Goal: Task Accomplishment & Management: Use online tool/utility

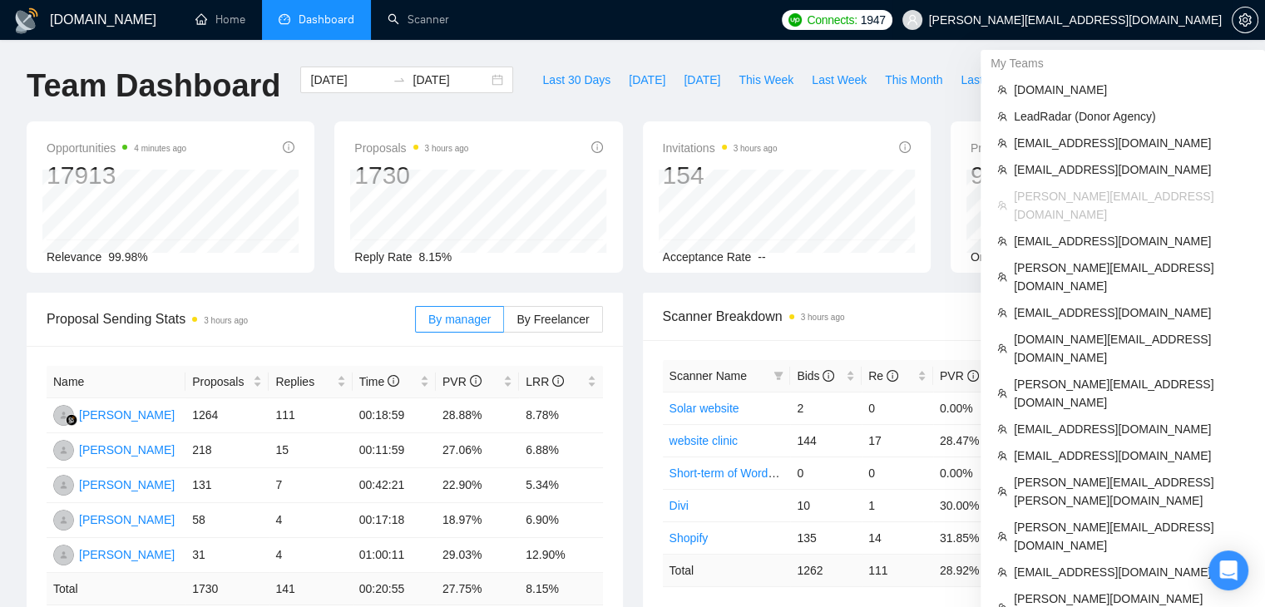
click at [1087, 20] on span "[PERSON_NAME][EMAIL_ADDRESS][DOMAIN_NAME]" at bounding box center [1075, 20] width 293 height 0
click at [1046, 117] on span "LeadRadar (Donor Agency)" at bounding box center [1130, 116] width 234 height 18
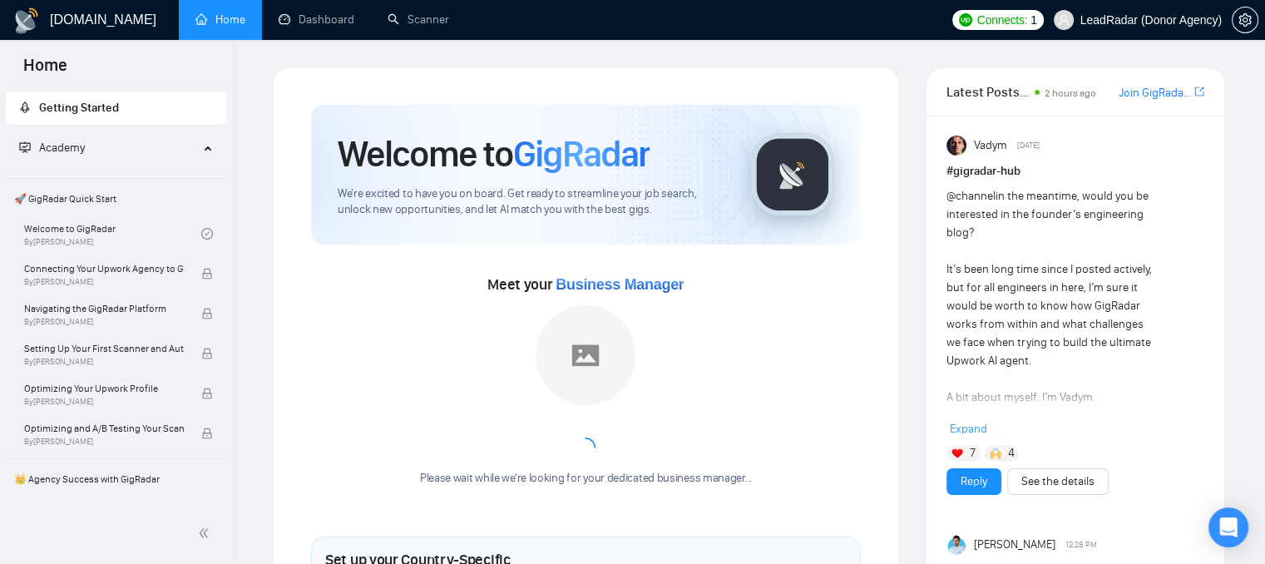
click at [1118, 20] on span "LeadRadar (Donor Agency)" at bounding box center [1150, 20] width 141 height 0
click at [1143, 20] on span "LeadRadar (Donor Agency)" at bounding box center [1150, 20] width 141 height 0
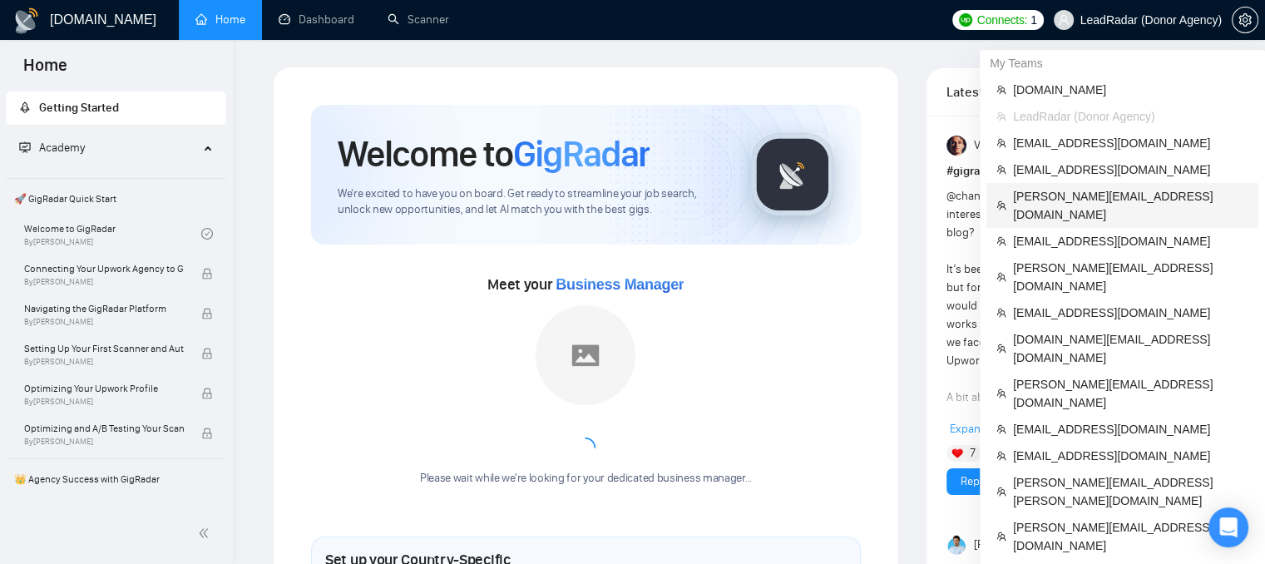
click at [1063, 190] on span "[PERSON_NAME][EMAIL_ADDRESS][DOMAIN_NAME]" at bounding box center [1130, 205] width 235 height 37
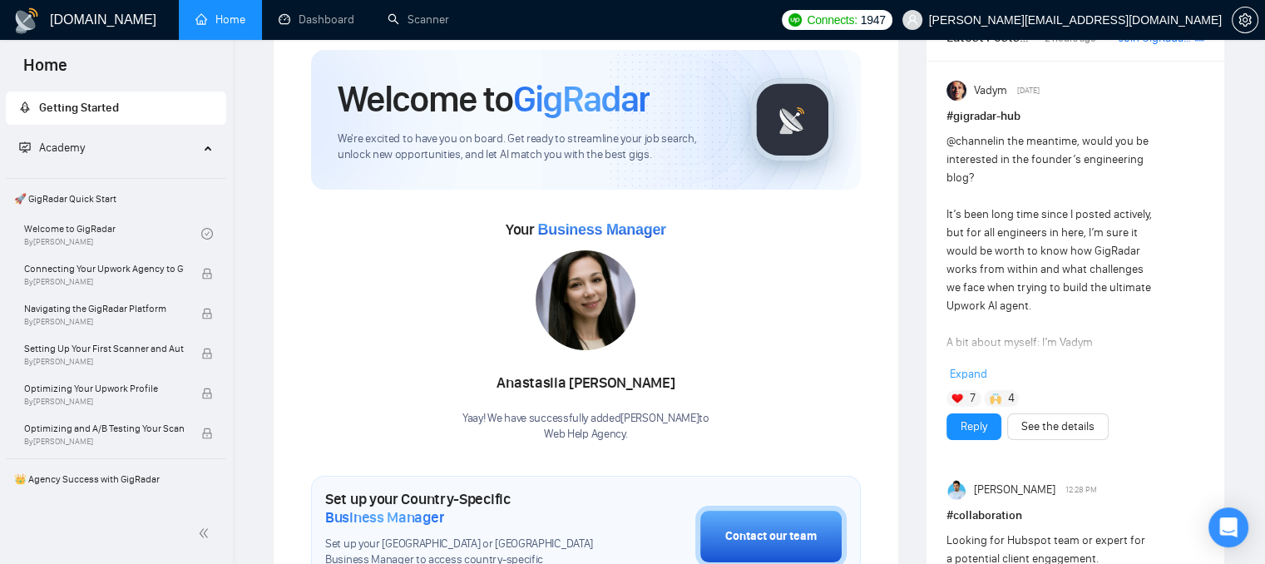
scroll to position [83, 0]
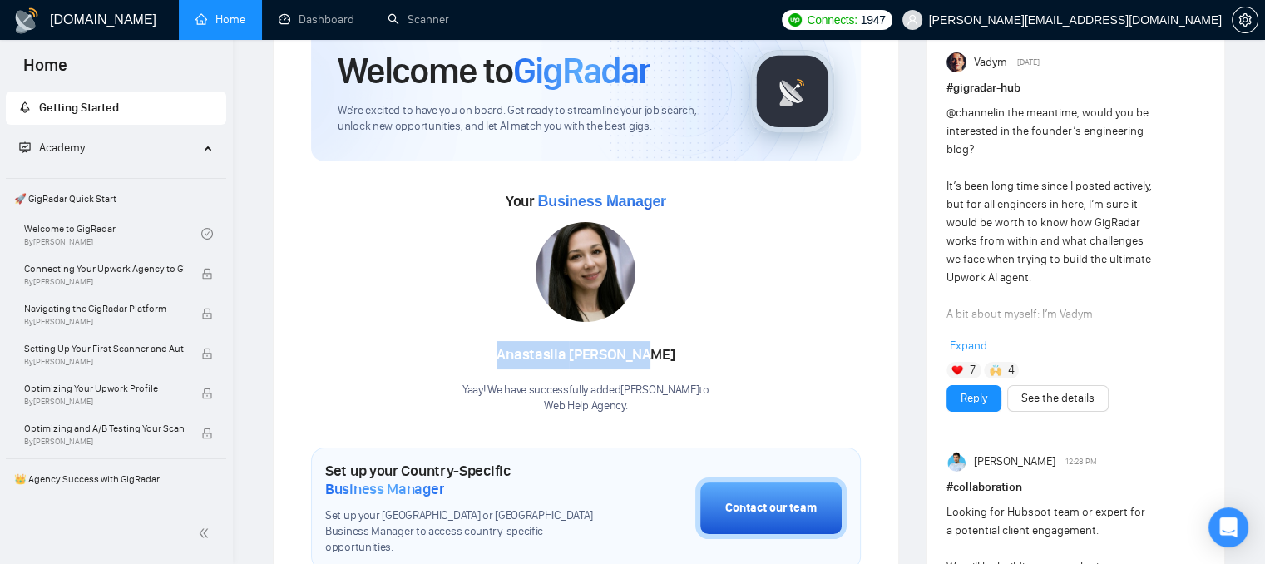
drag, startPoint x: 512, startPoint y: 349, endPoint x: 658, endPoint y: 354, distance: 146.4
click at [658, 354] on div "[PERSON_NAME]" at bounding box center [585, 355] width 247 height 28
click at [422, 325] on div "Your Business Manager [PERSON_NAME] Yaay! We have successfully added [PERSON_NA…" at bounding box center [586, 301] width 550 height 226
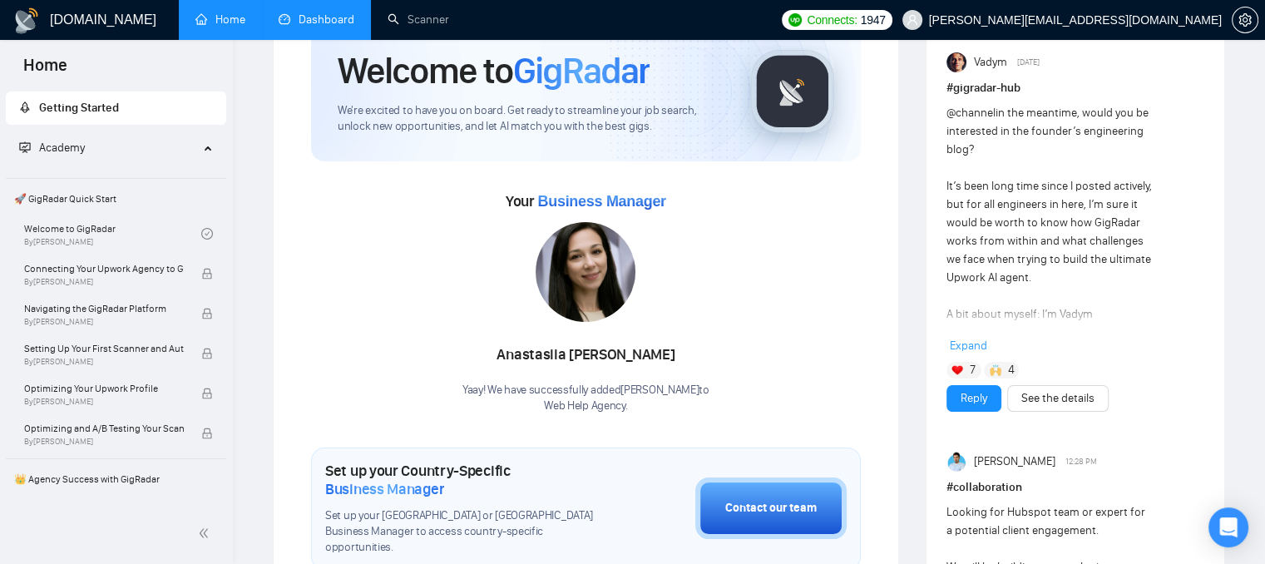
click at [306, 14] on link "Dashboard" at bounding box center [317, 19] width 76 height 14
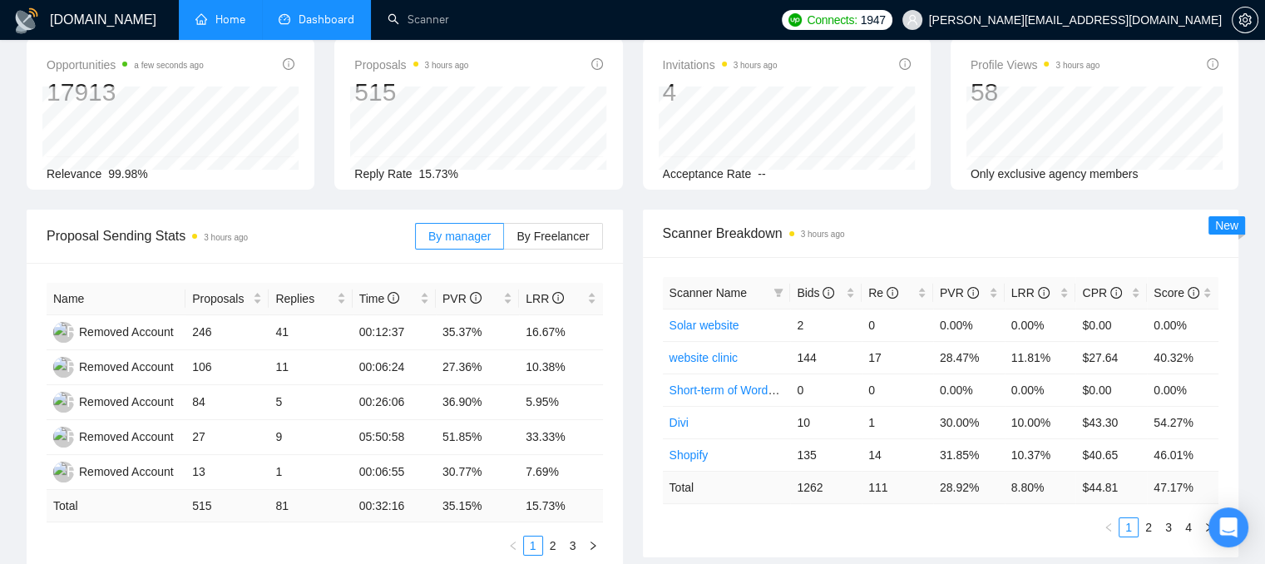
type input "[DATE]"
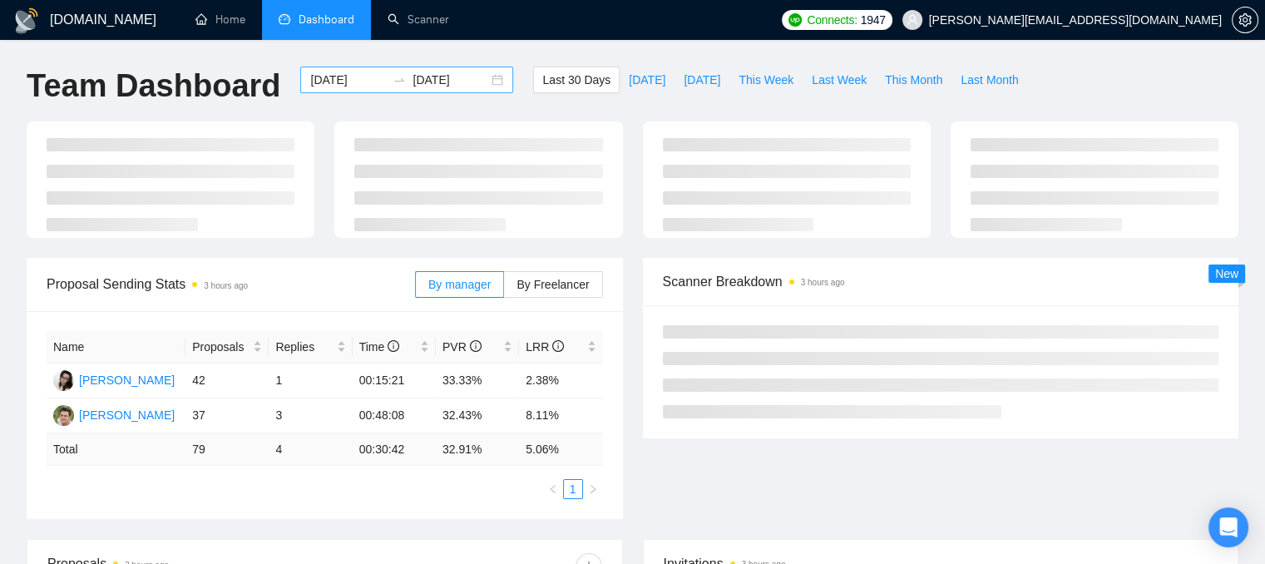
click at [323, 77] on input "[DATE]" at bounding box center [348, 80] width 76 height 18
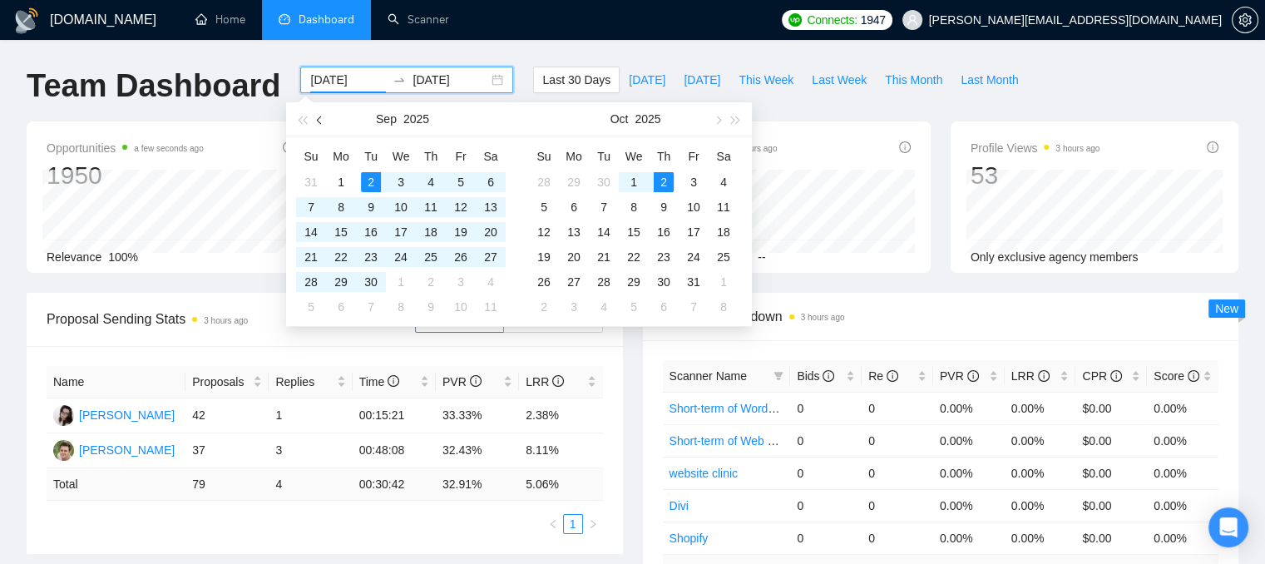
click at [321, 117] on span "button" at bounding box center [321, 120] width 8 height 8
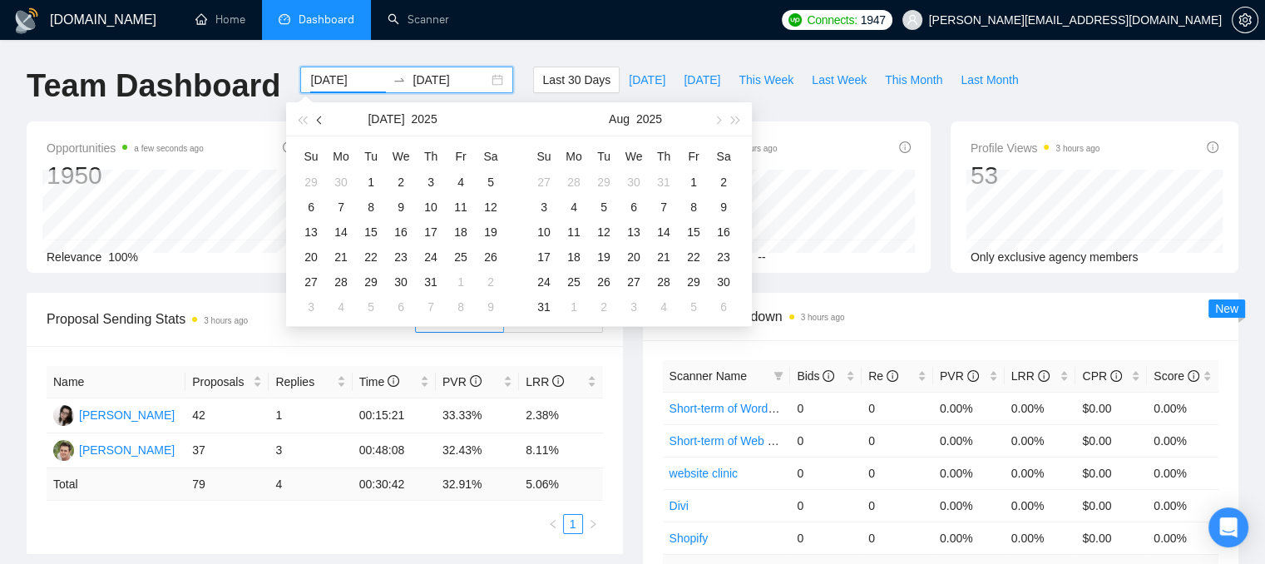
click at [321, 117] on span "button" at bounding box center [321, 120] width 8 height 8
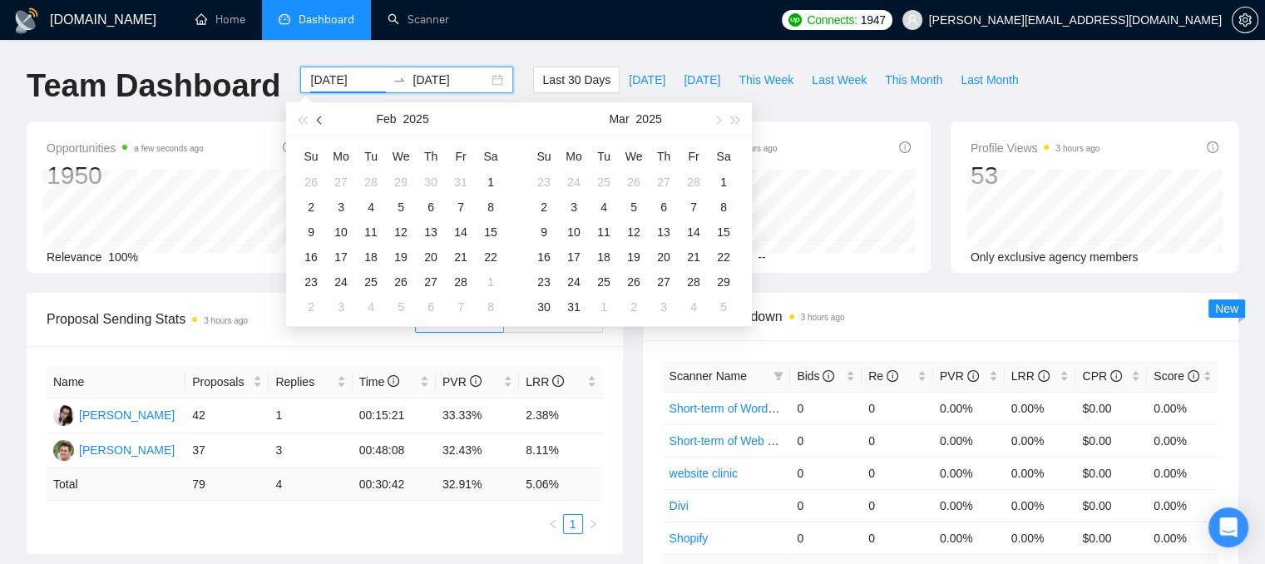
click at [321, 117] on span "button" at bounding box center [321, 120] width 8 height 8
type input "[DATE]"
click at [399, 180] on div "1" at bounding box center [401, 182] width 20 height 20
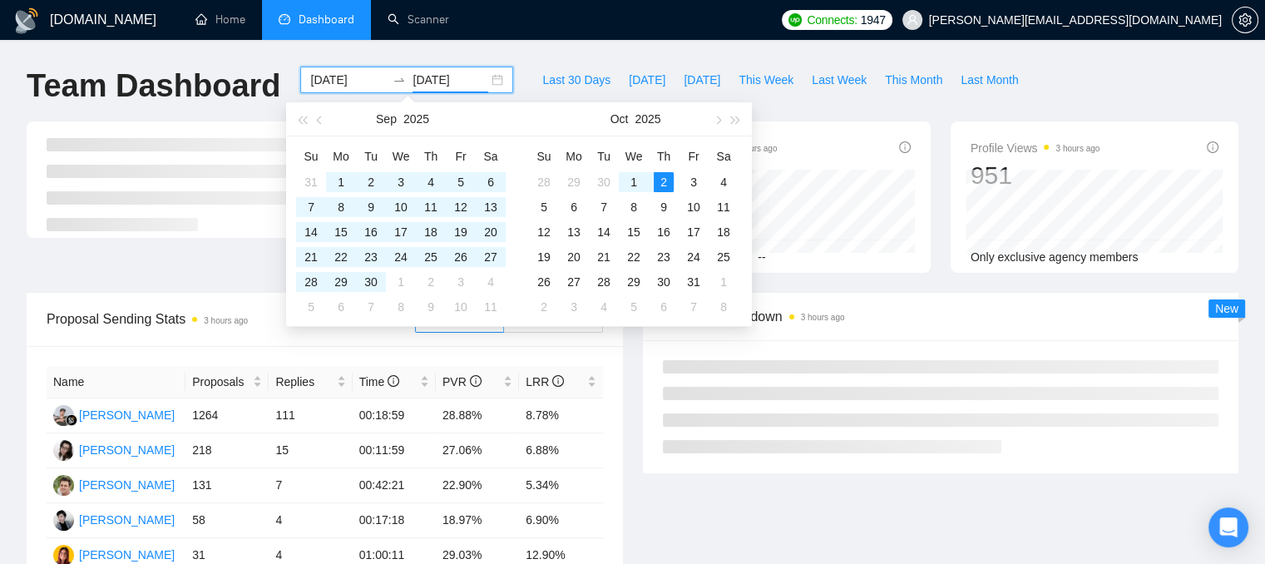
click at [1029, 71] on div "Team Dashboard [DATE] [DATE] Last 30 Days [DATE] [DATE] This Week Last Week Thi…" at bounding box center [632, 94] width 1231 height 55
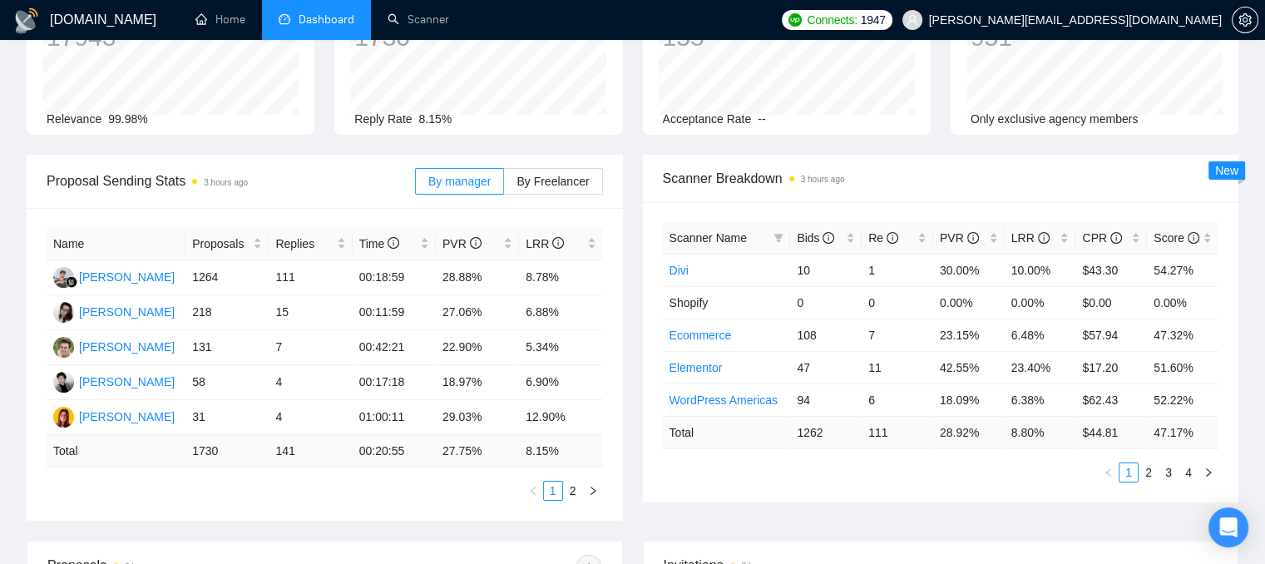
scroll to position [166, 0]
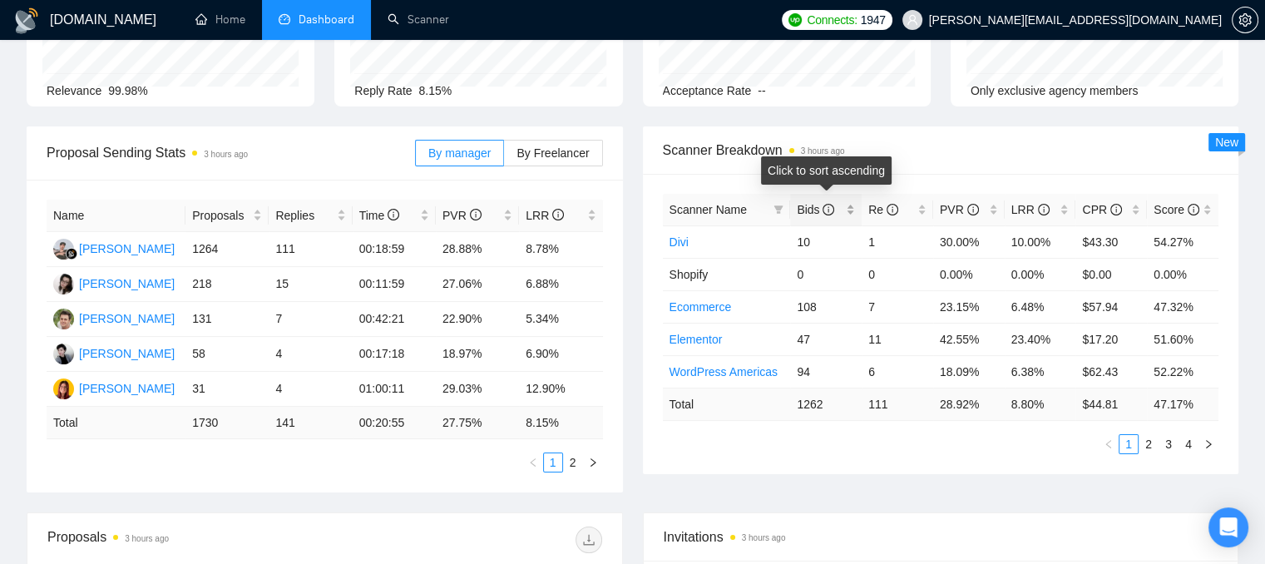
click at [848, 214] on div "Bids" at bounding box center [825, 209] width 58 height 18
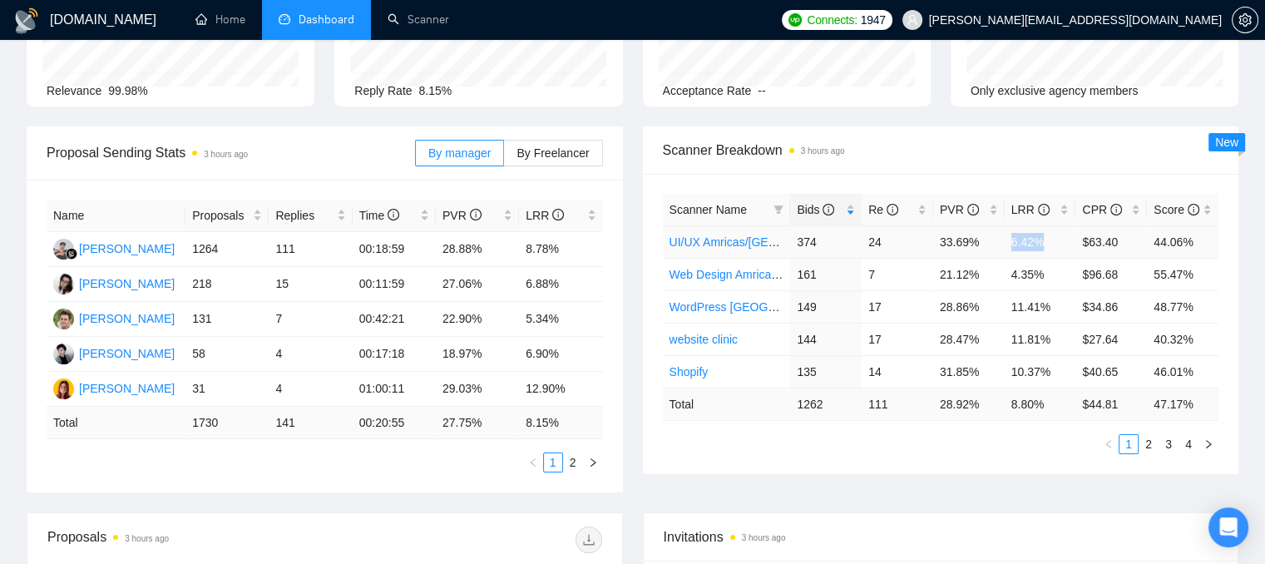
drag, startPoint x: 1043, startPoint y: 239, endPoint x: 1009, endPoint y: 243, distance: 33.5
click at [1009, 243] on td "6.42%" at bounding box center [1039, 241] width 71 height 32
click at [1063, 214] on div "LRR" at bounding box center [1040, 209] width 58 height 18
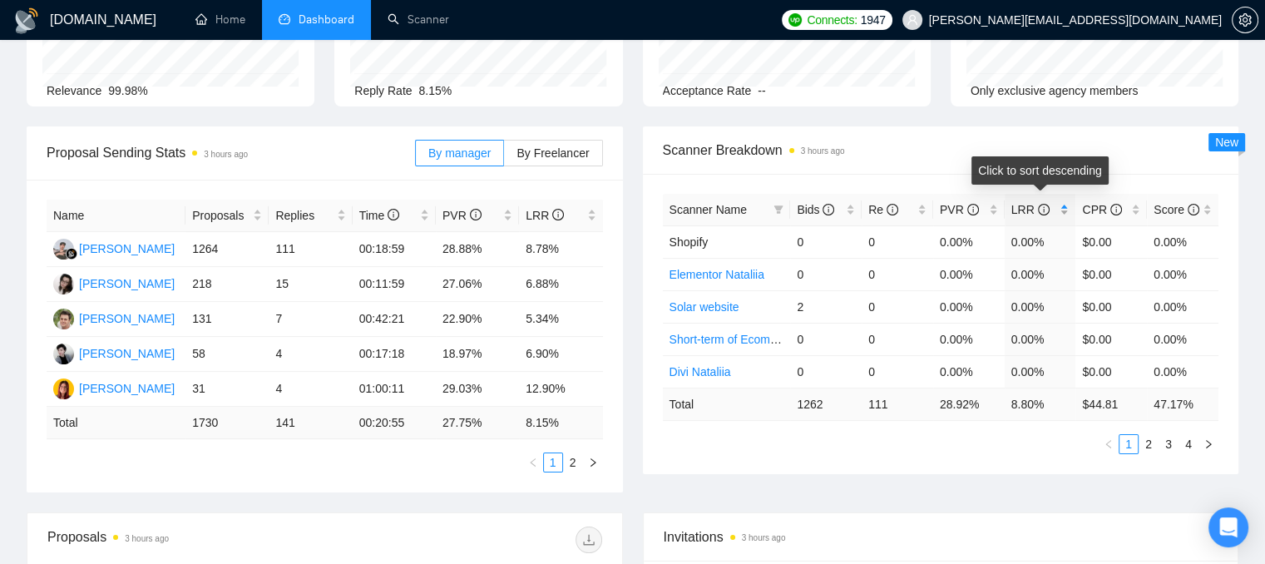
click at [1063, 214] on div "LRR" at bounding box center [1040, 209] width 58 height 18
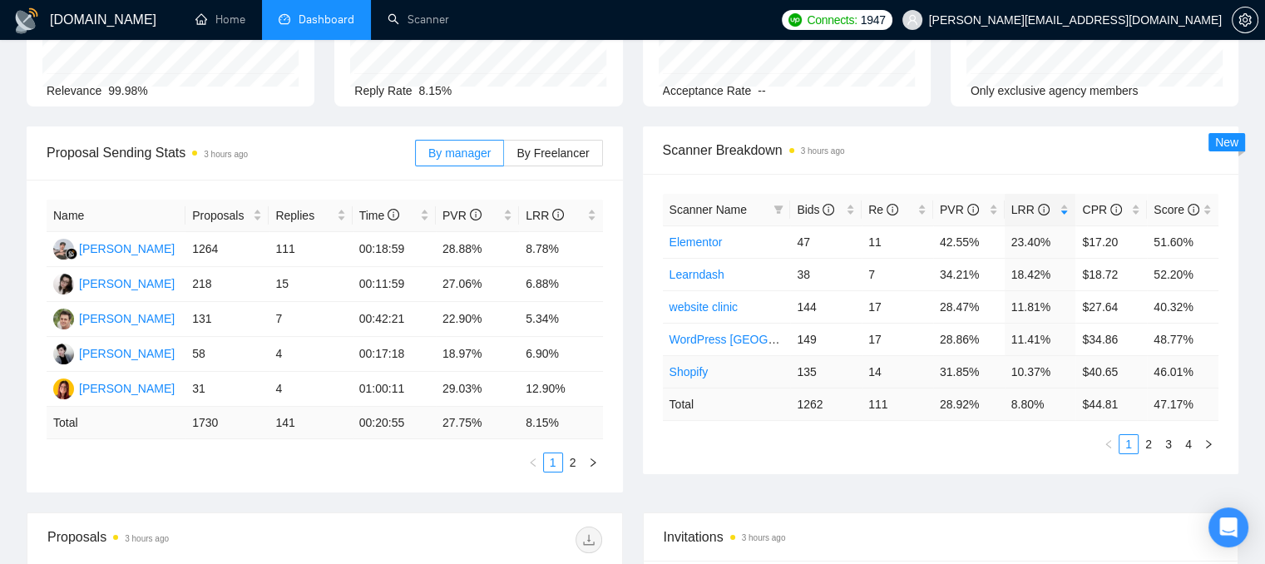
click at [1028, 372] on td "10.37%" at bounding box center [1039, 371] width 71 height 32
click at [698, 367] on link "Shopify" at bounding box center [688, 371] width 39 height 13
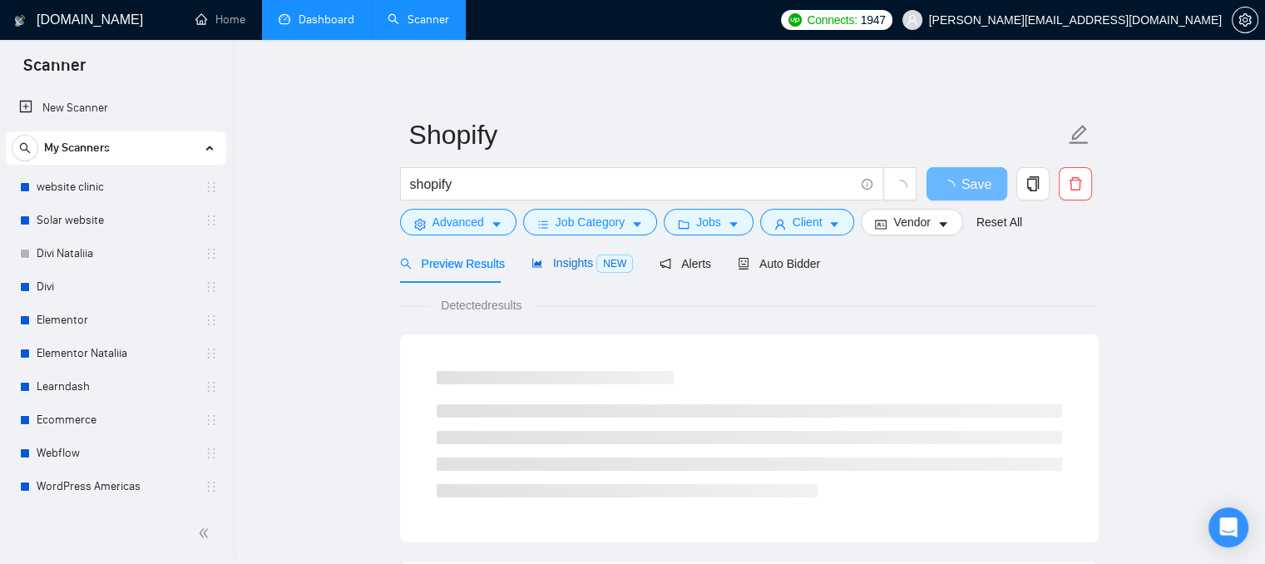
click at [561, 258] on span "Insights NEW" at bounding box center [581, 262] width 101 height 13
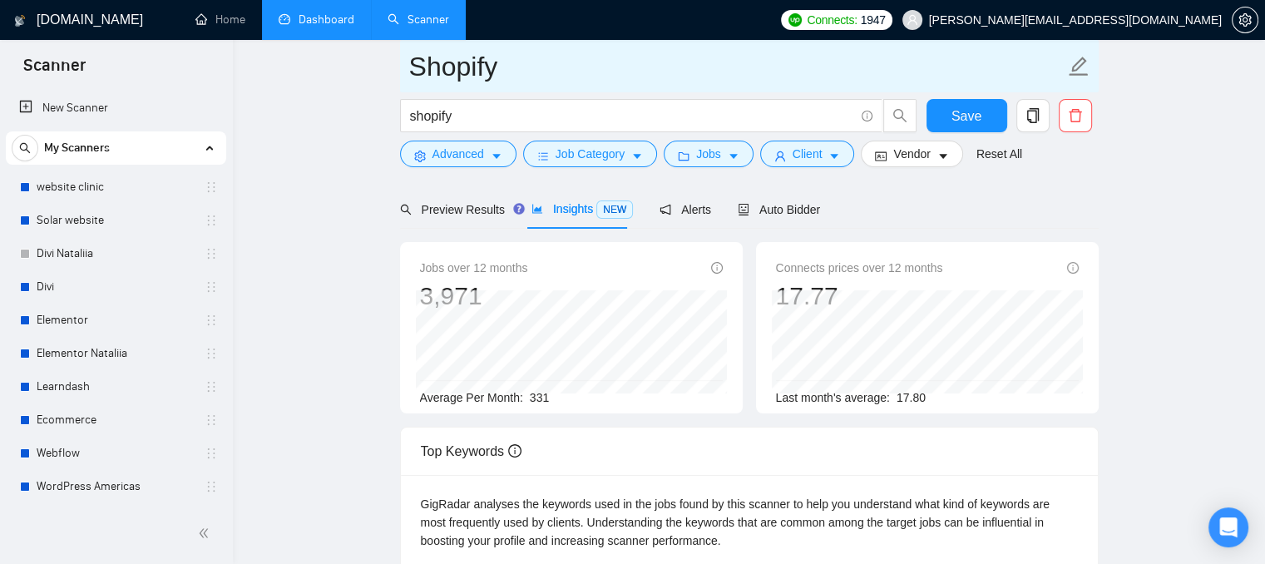
scroll to position [83, 0]
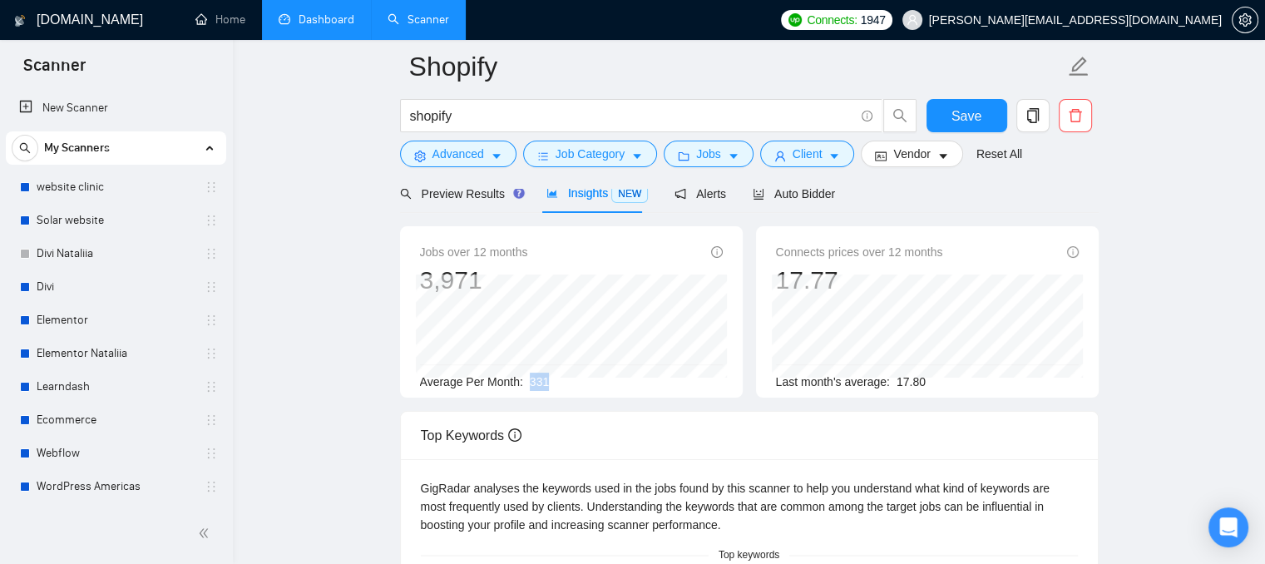
drag, startPoint x: 559, startPoint y: 383, endPoint x: 528, endPoint y: 387, distance: 30.9
click at [528, 387] on div "Average Per Month: 331" at bounding box center [571, 381] width 303 height 18
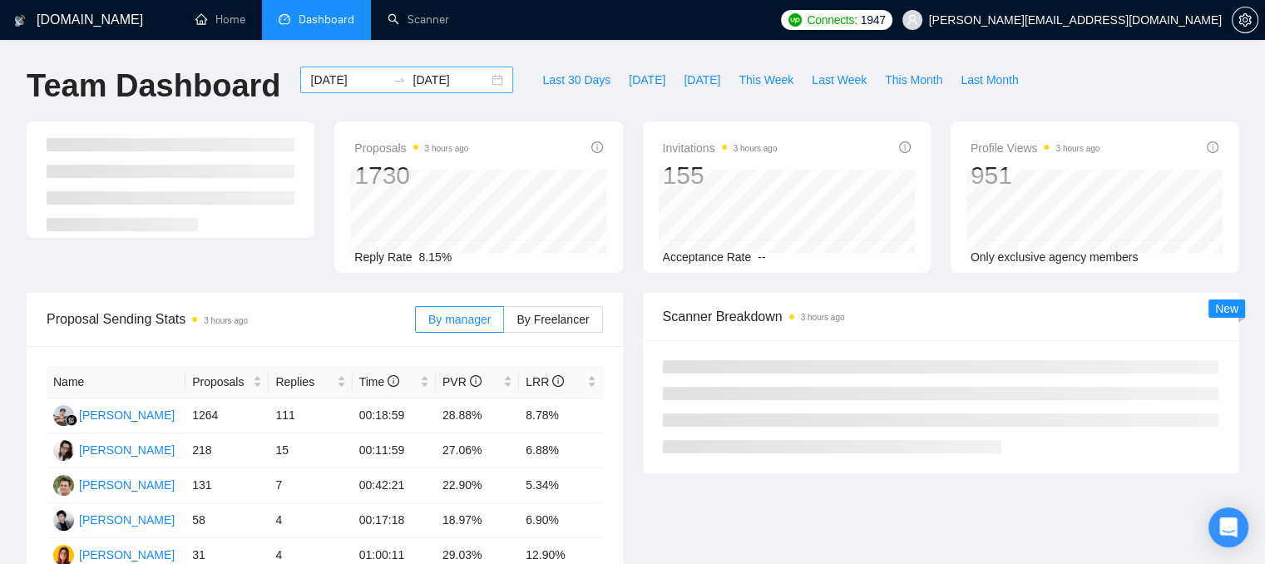
click at [323, 81] on input "[DATE]" at bounding box center [348, 80] width 76 height 18
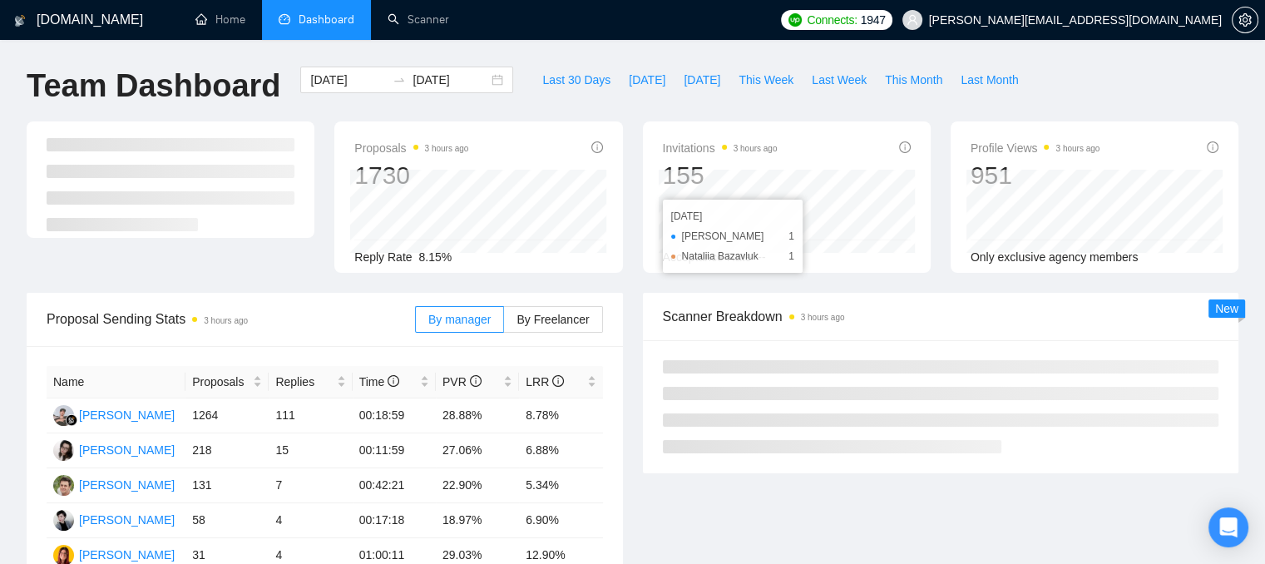
scroll to position [166, 0]
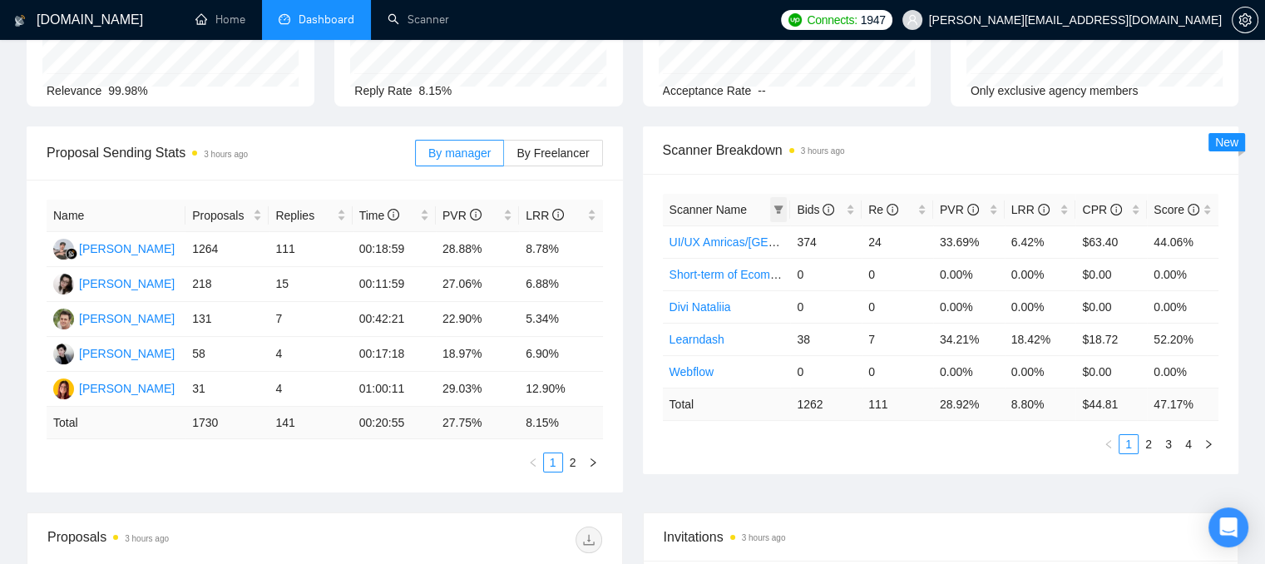
click at [773, 214] on span at bounding box center [778, 209] width 17 height 25
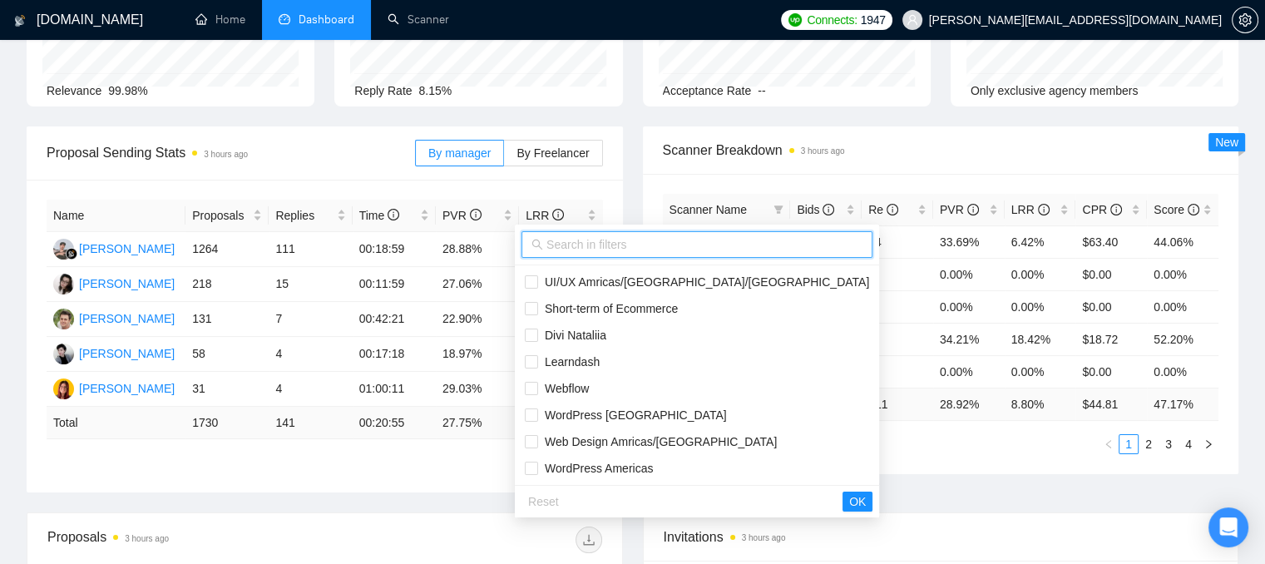
click at [555, 251] on input "text" at bounding box center [704, 244] width 316 height 18
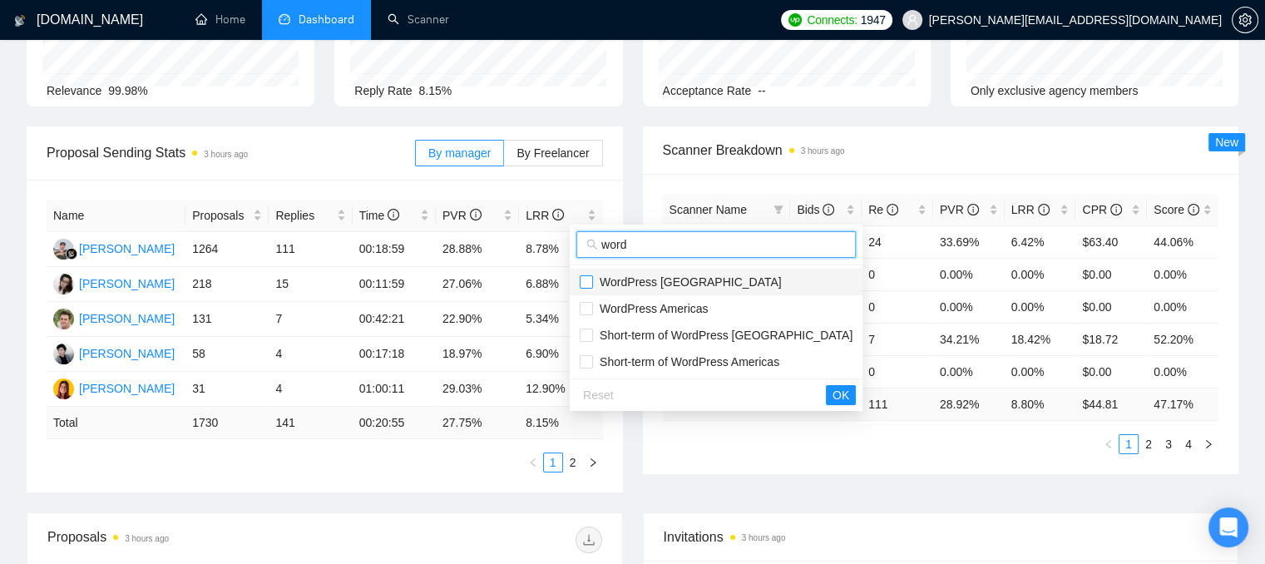
type input "word"
click at [588, 285] on input "checkbox" at bounding box center [585, 281] width 13 height 13
checkbox input "true"
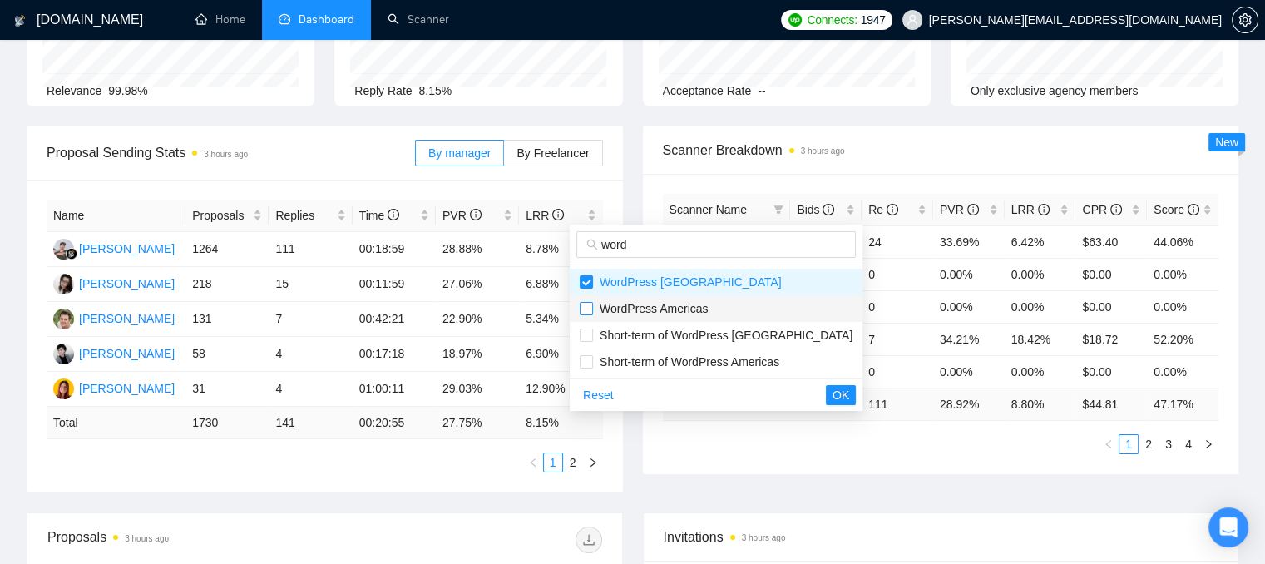
click at [580, 306] on input "checkbox" at bounding box center [585, 308] width 13 height 13
checkbox input "true"
click at [832, 400] on span "OK" at bounding box center [840, 395] width 17 height 18
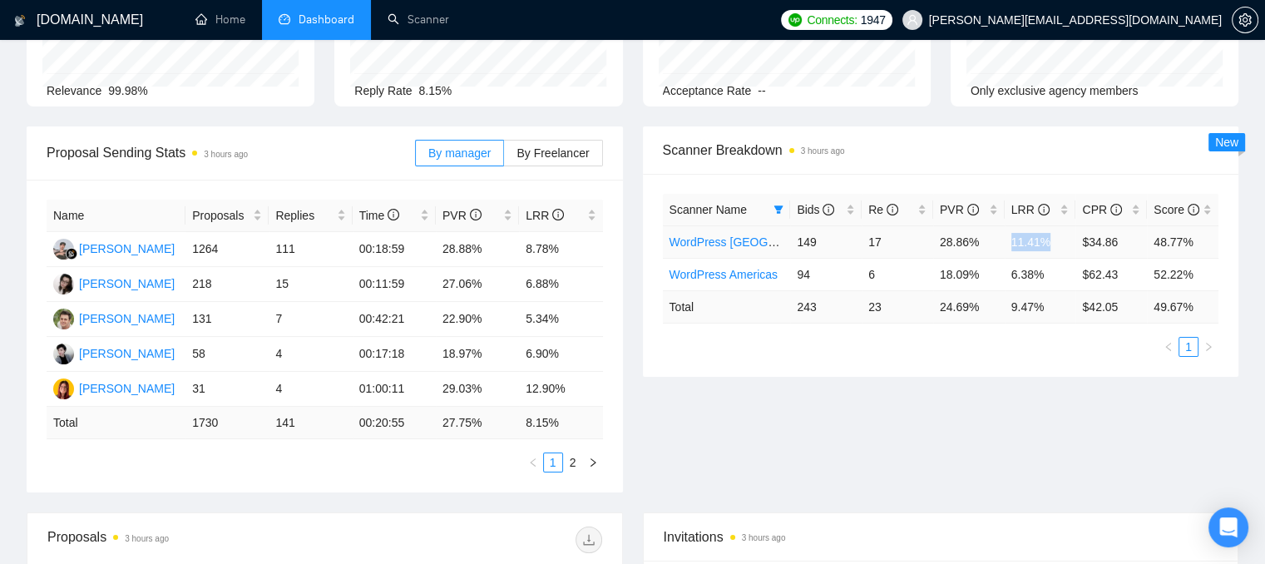
drag, startPoint x: 1049, startPoint y: 238, endPoint x: 1008, endPoint y: 243, distance: 41.0
click at [1008, 243] on td "11.41%" at bounding box center [1039, 241] width 71 height 32
drag, startPoint x: 899, startPoint y: 243, endPoint x: 862, endPoint y: 246, distance: 36.7
click at [862, 246] on td "17" at bounding box center [896, 241] width 71 height 32
drag, startPoint x: 1012, startPoint y: 274, endPoint x: 1051, endPoint y: 264, distance: 40.1
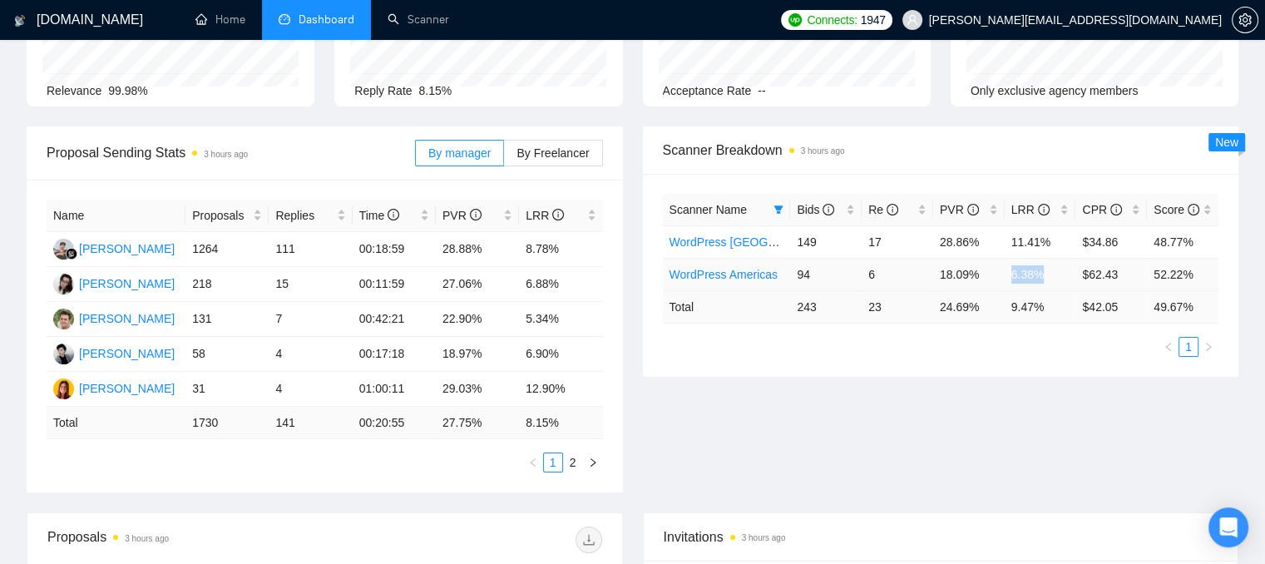
click at [1051, 264] on td "6.38%" at bounding box center [1039, 274] width 71 height 32
drag, startPoint x: 883, startPoint y: 275, endPoint x: 860, endPoint y: 273, distance: 23.4
click at [860, 273] on tr "WordPress Americas 94 6 18.09% 6.38% $62.43 52.22%" at bounding box center [941, 274] width 556 height 32
drag, startPoint x: 1192, startPoint y: 267, endPoint x: 1150, endPoint y: 272, distance: 42.7
click at [1150, 272] on td "52.22%" at bounding box center [1181, 274] width 71 height 32
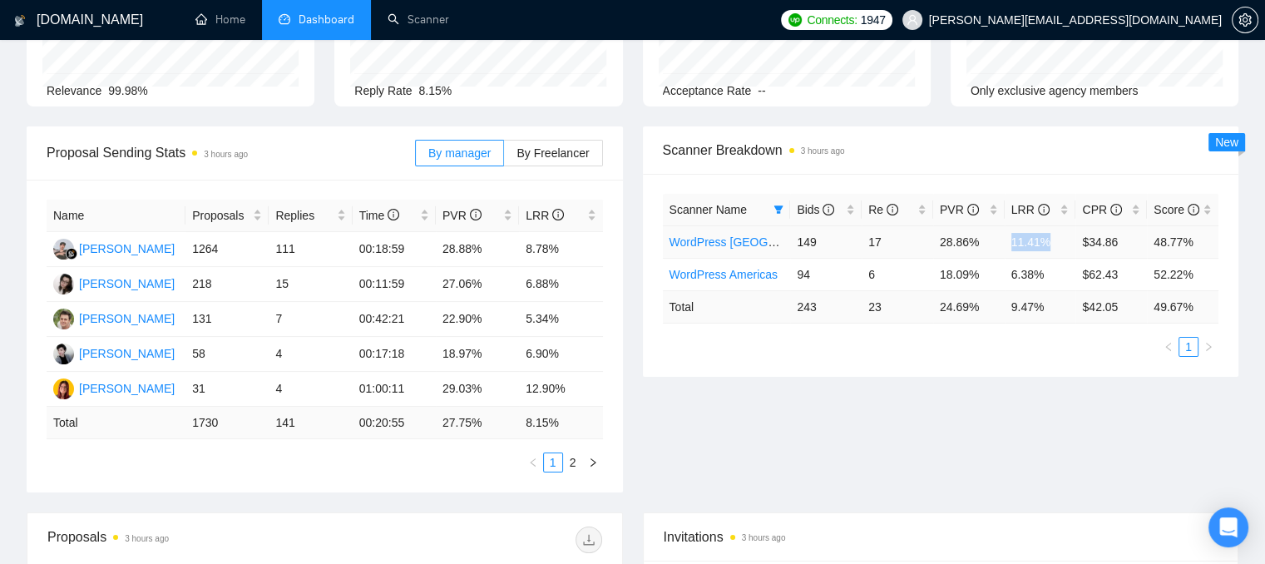
drag, startPoint x: 1055, startPoint y: 237, endPoint x: 1013, endPoint y: 244, distance: 42.1
click at [1013, 244] on td "11.41%" at bounding box center [1039, 241] width 71 height 32
click at [1230, 518] on icon "Open Intercom Messenger" at bounding box center [1227, 527] width 19 height 22
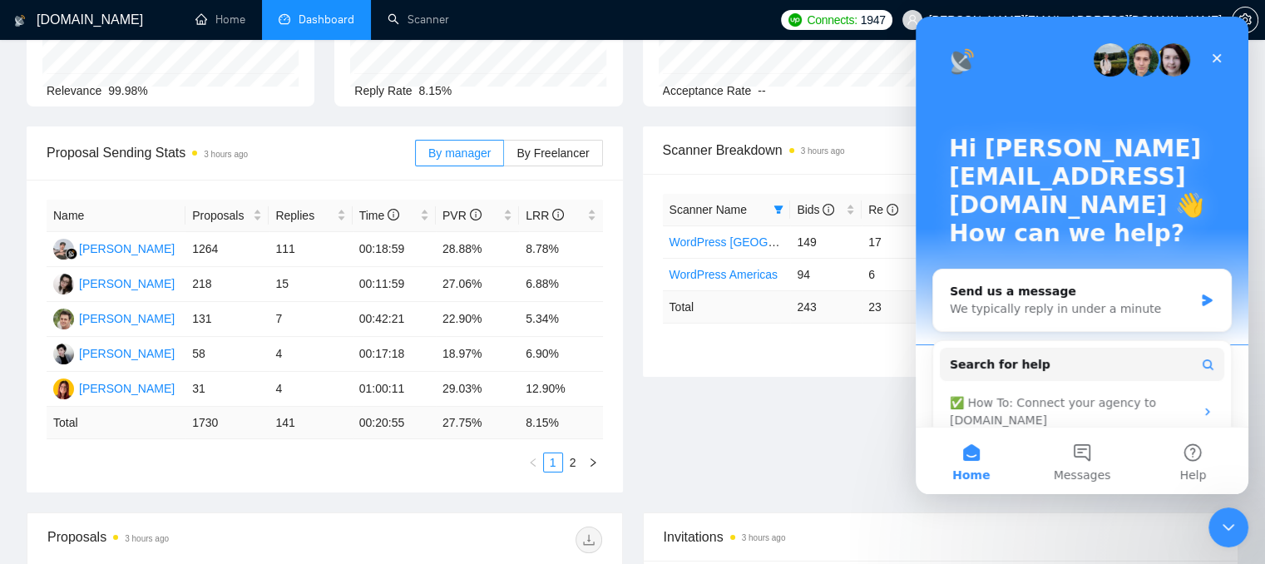
scroll to position [0, 0]
click at [1089, 455] on button "Messages" at bounding box center [1081, 460] width 111 height 67
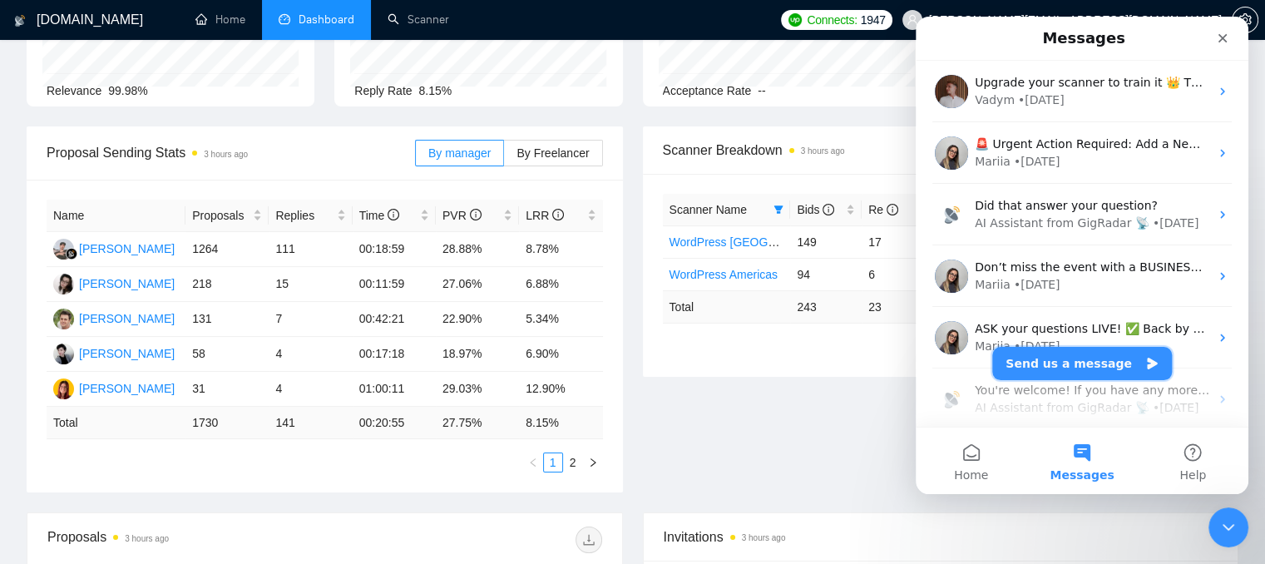
click at [1049, 363] on button "Send us a message" at bounding box center [1082, 363] width 180 height 33
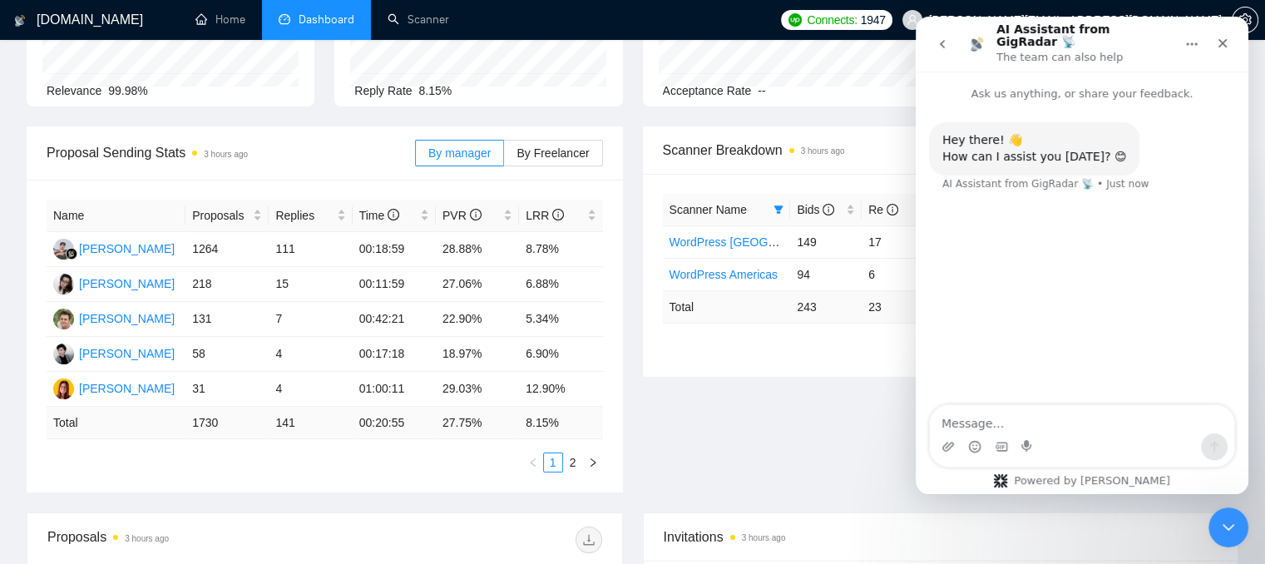
click at [940, 44] on icon "go back" at bounding box center [941, 43] width 13 height 13
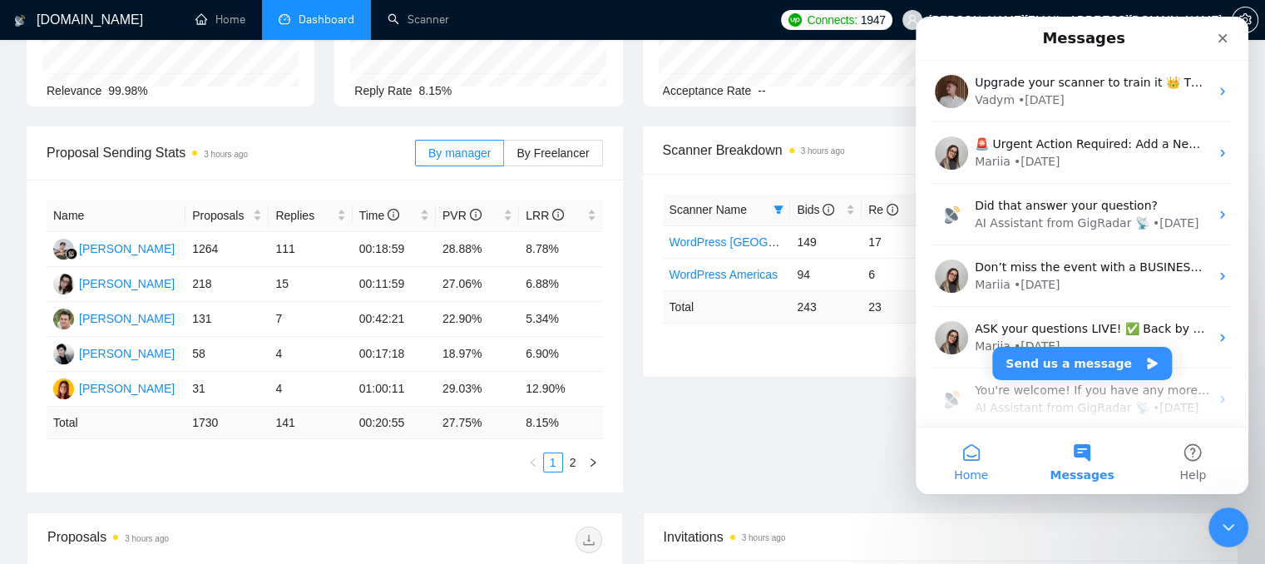
click at [962, 444] on button "Home" at bounding box center [970, 460] width 111 height 67
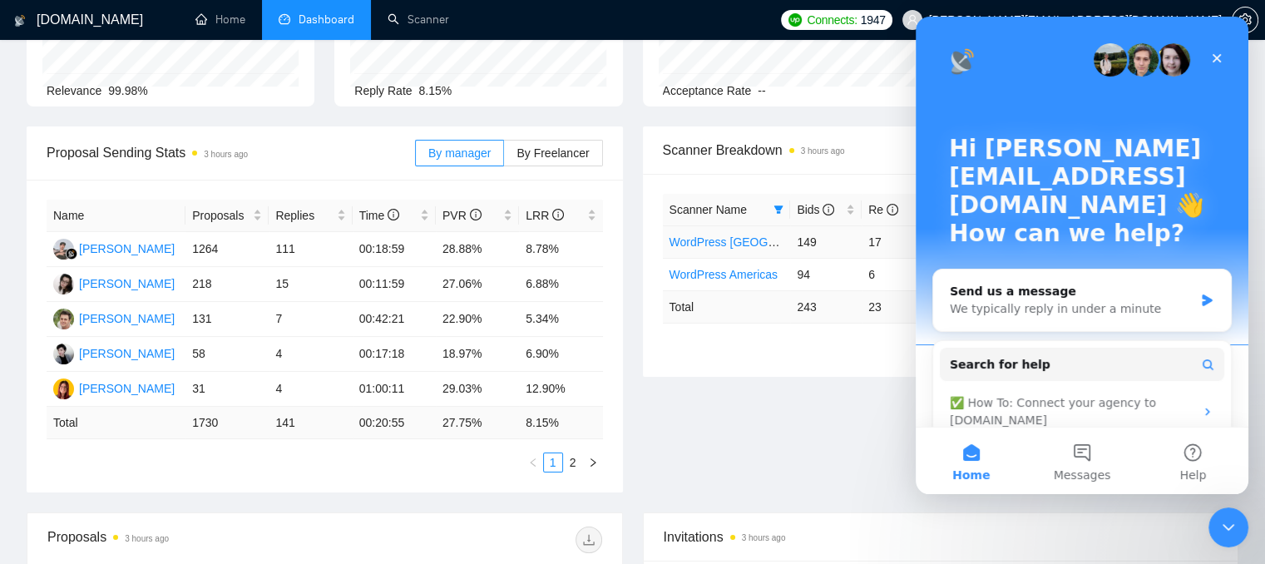
click at [731, 244] on link "WordPress [GEOGRAPHIC_DATA]" at bounding box center [760, 241] width 182 height 13
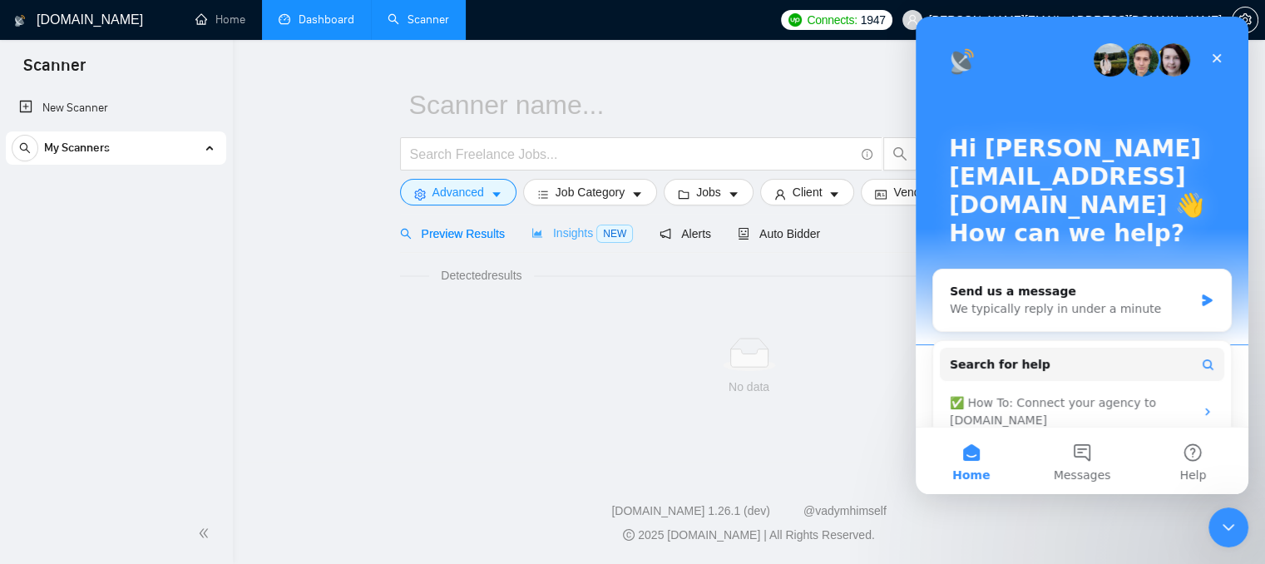
scroll to position [30, 0]
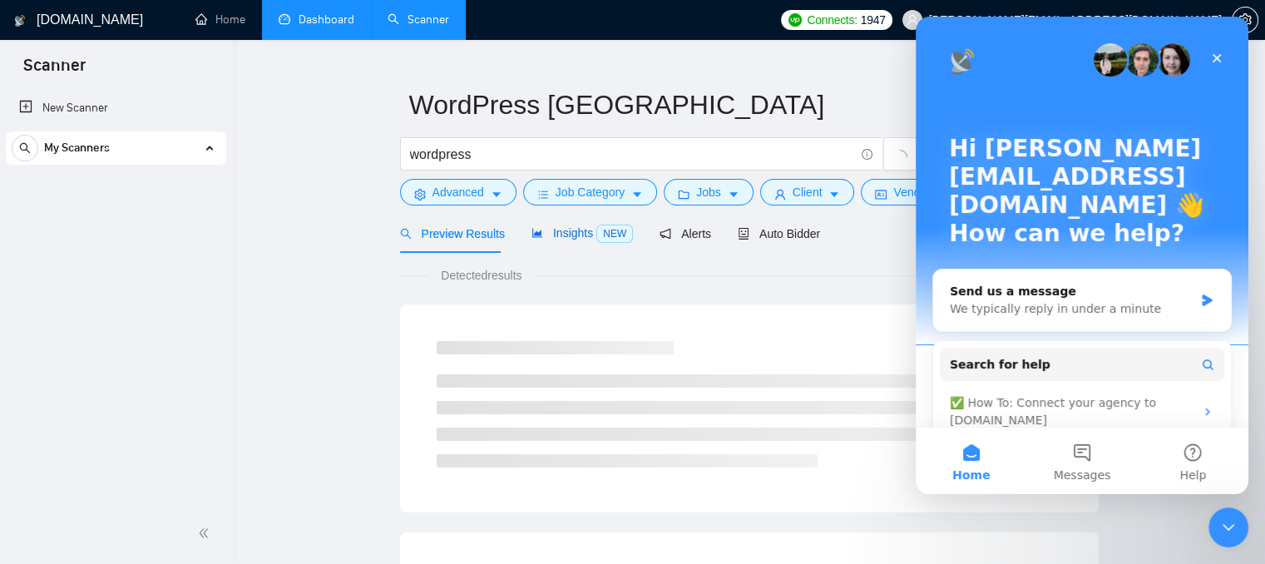
click at [556, 230] on span "Insights NEW" at bounding box center [581, 232] width 101 height 13
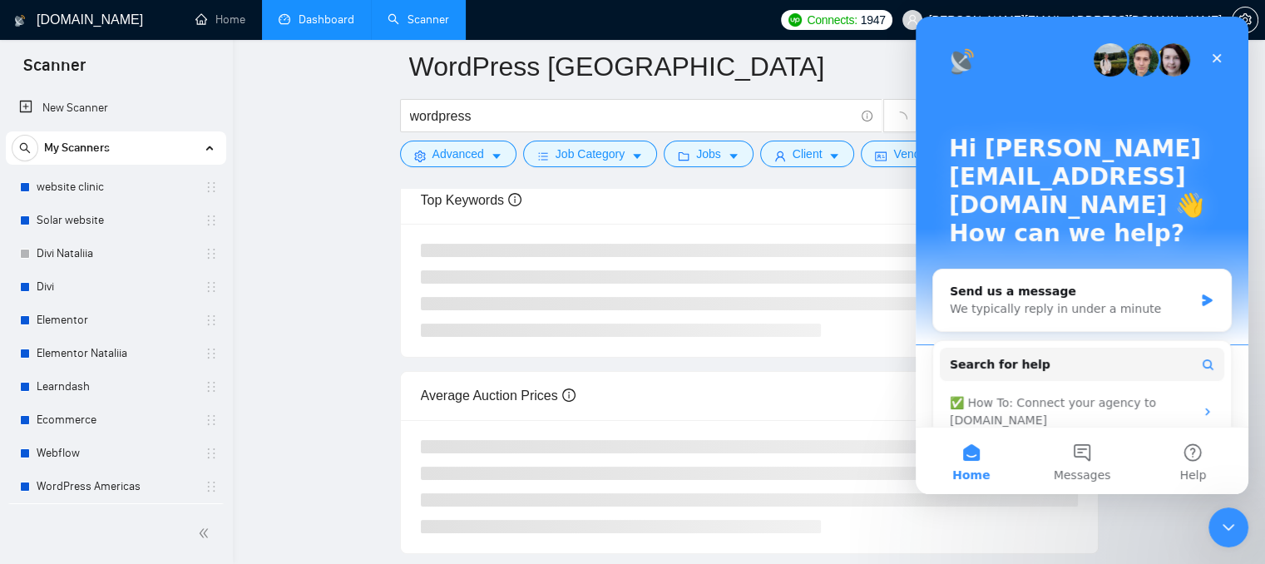
scroll to position [362, 0]
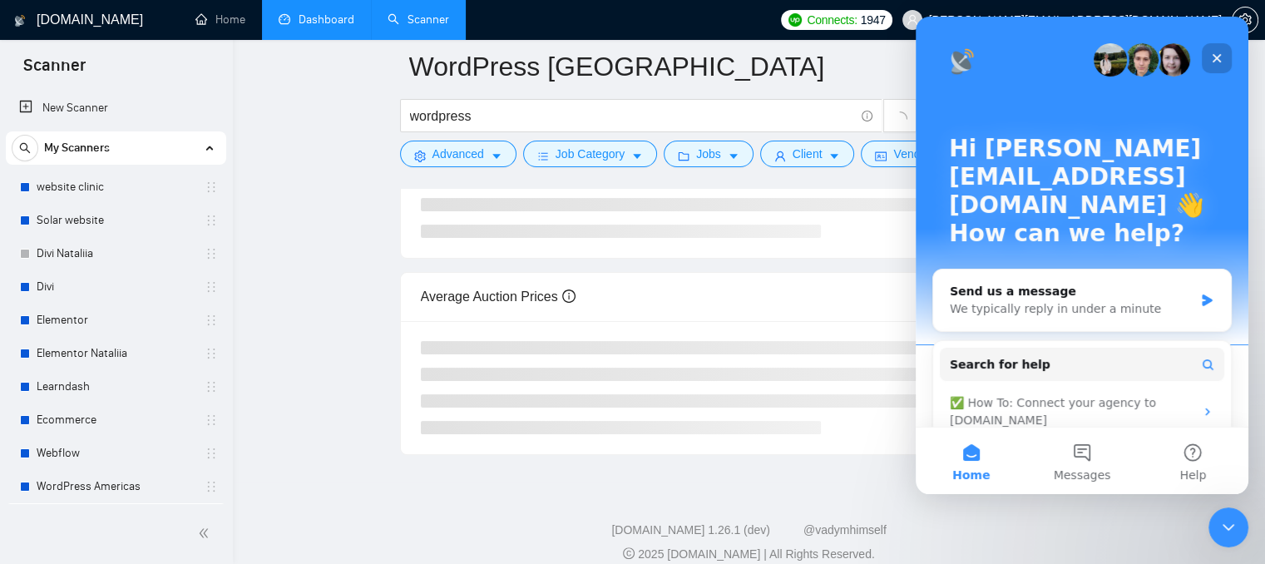
click at [1215, 59] on icon "Close" at bounding box center [1216, 58] width 9 height 9
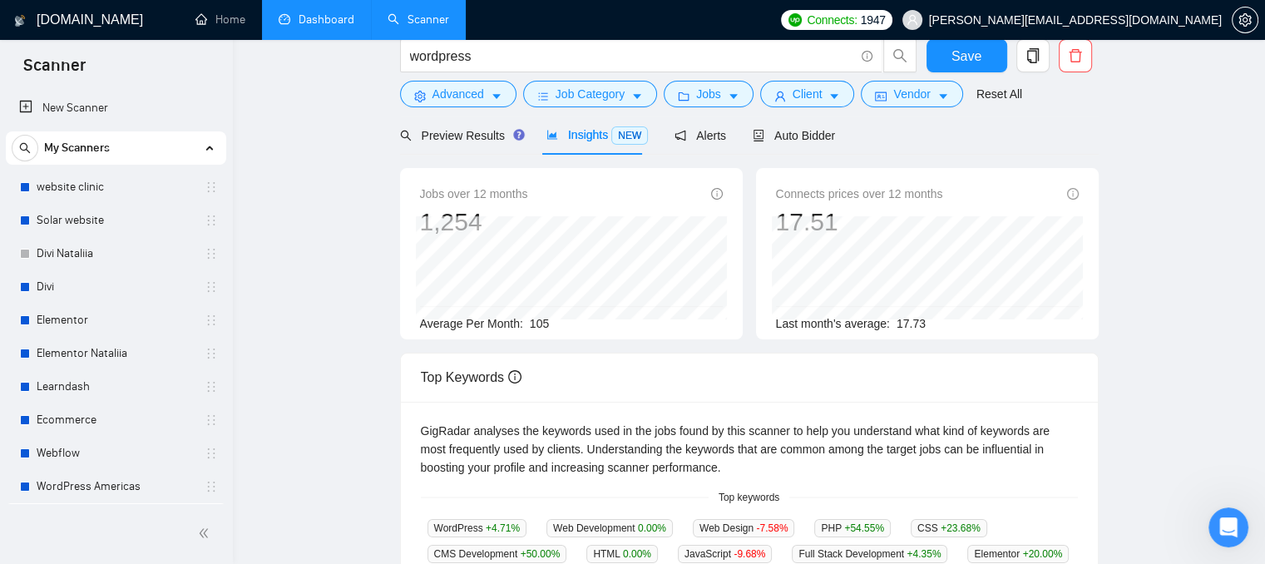
scroll to position [0, 0]
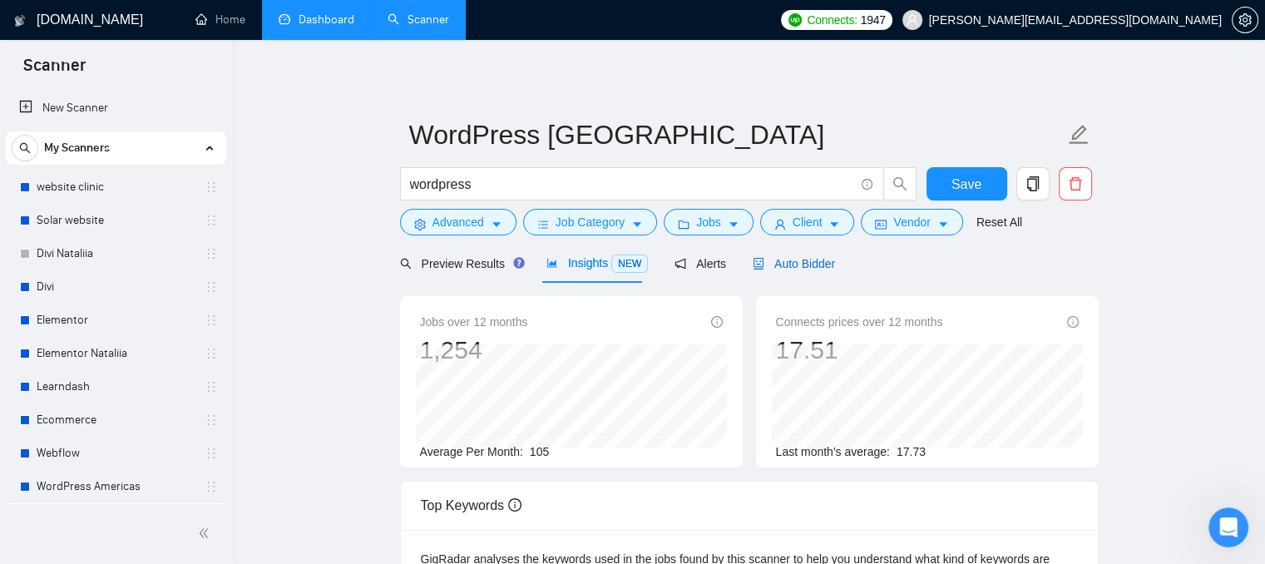
click at [811, 270] on span "Auto Bidder" at bounding box center [793, 263] width 82 height 13
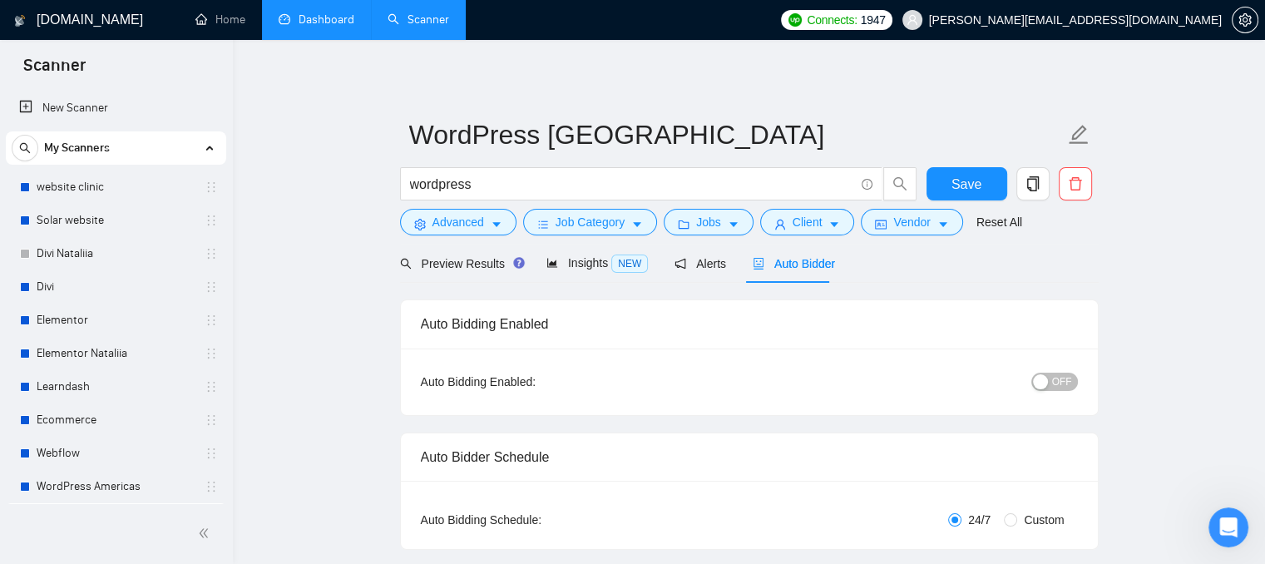
radio input "false"
radio input "true"
checkbox input "true"
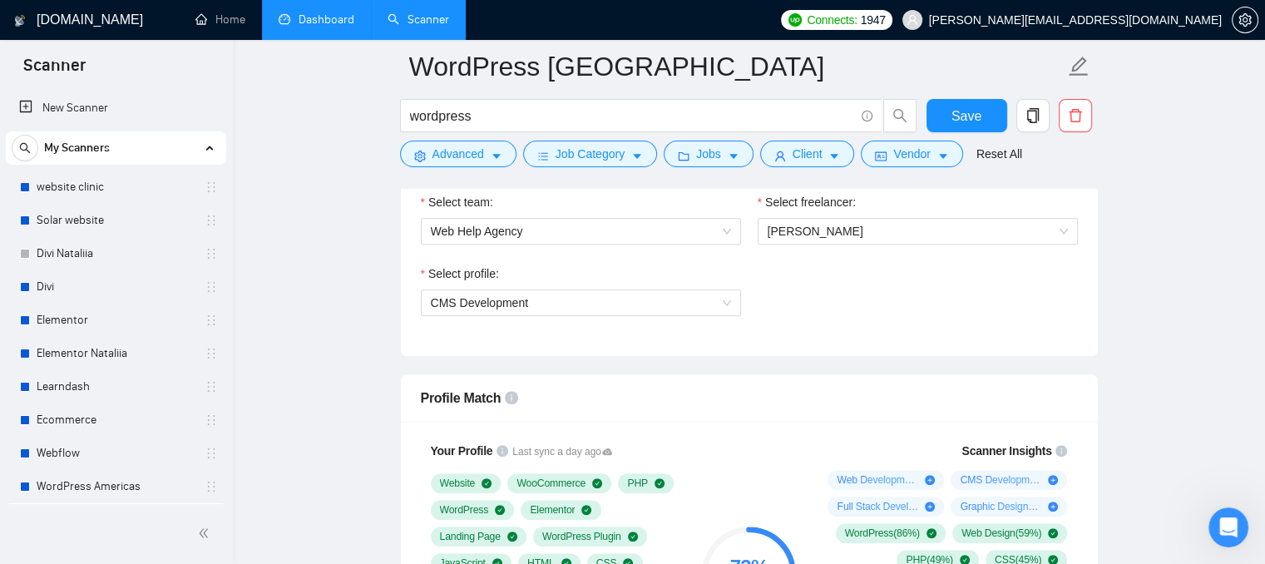
scroll to position [1081, 0]
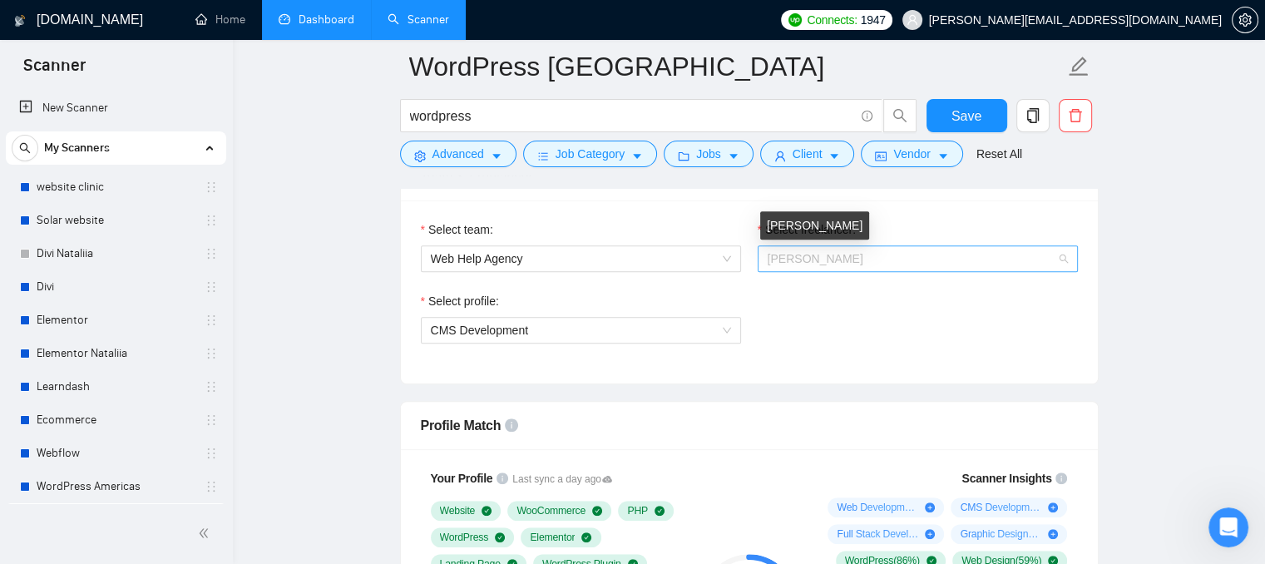
click at [816, 254] on span "[PERSON_NAME]" at bounding box center [815, 258] width 96 height 13
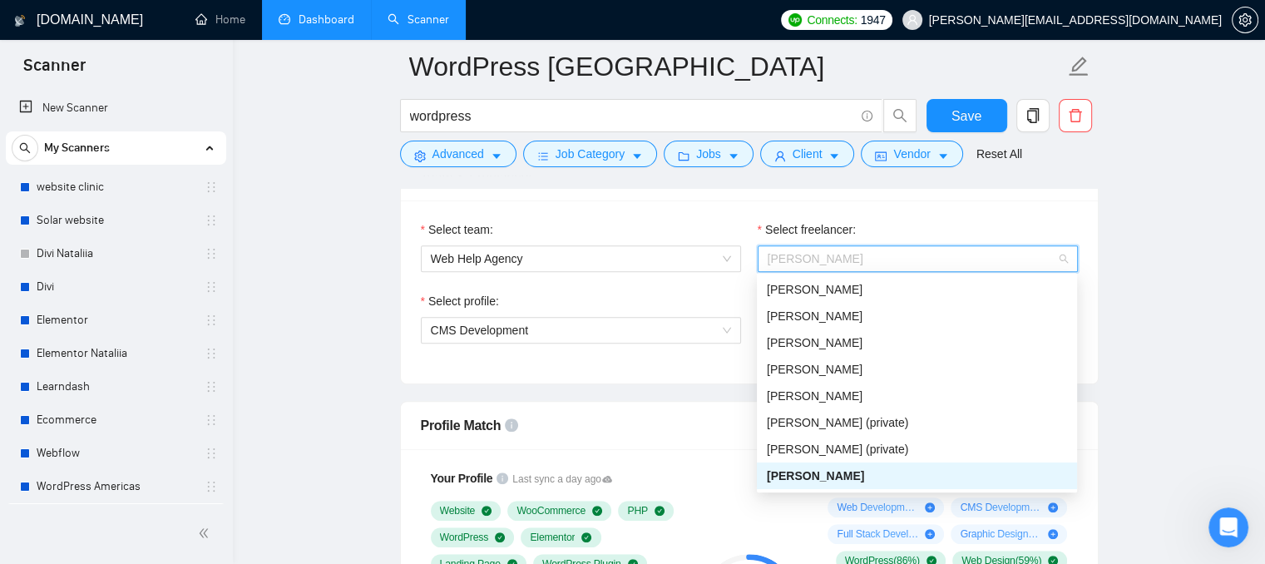
click at [582, 375] on div "Select team: Web Help Agency Select freelancer: [PERSON_NAME] Select profile: C…" at bounding box center [749, 291] width 697 height 183
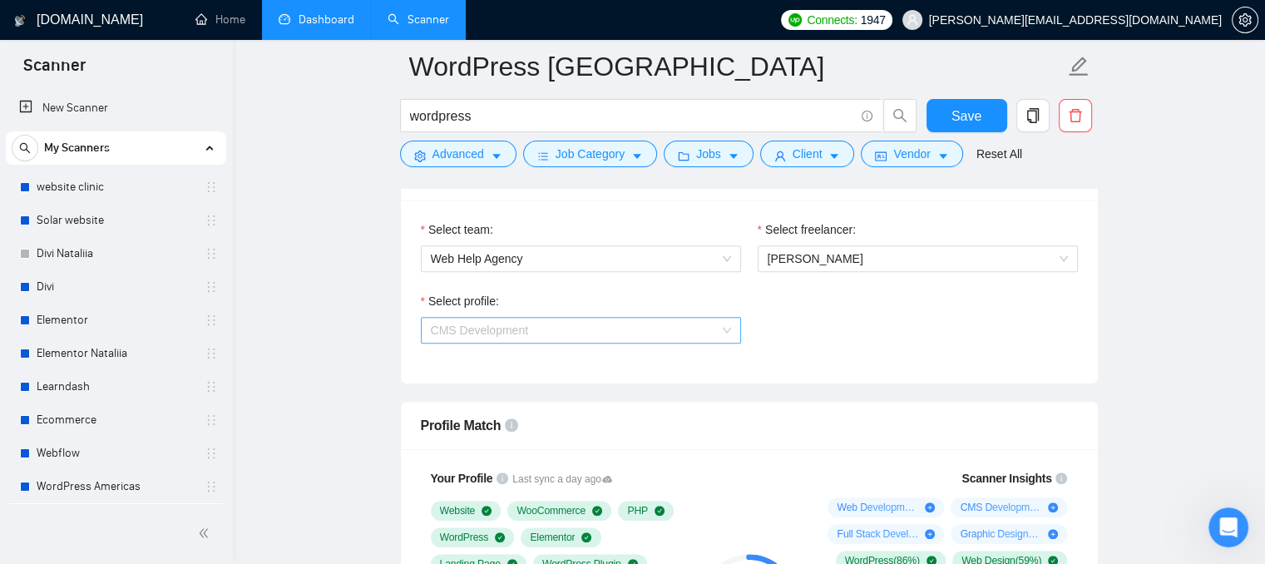
click at [555, 338] on span "CMS Development" at bounding box center [581, 330] width 300 height 25
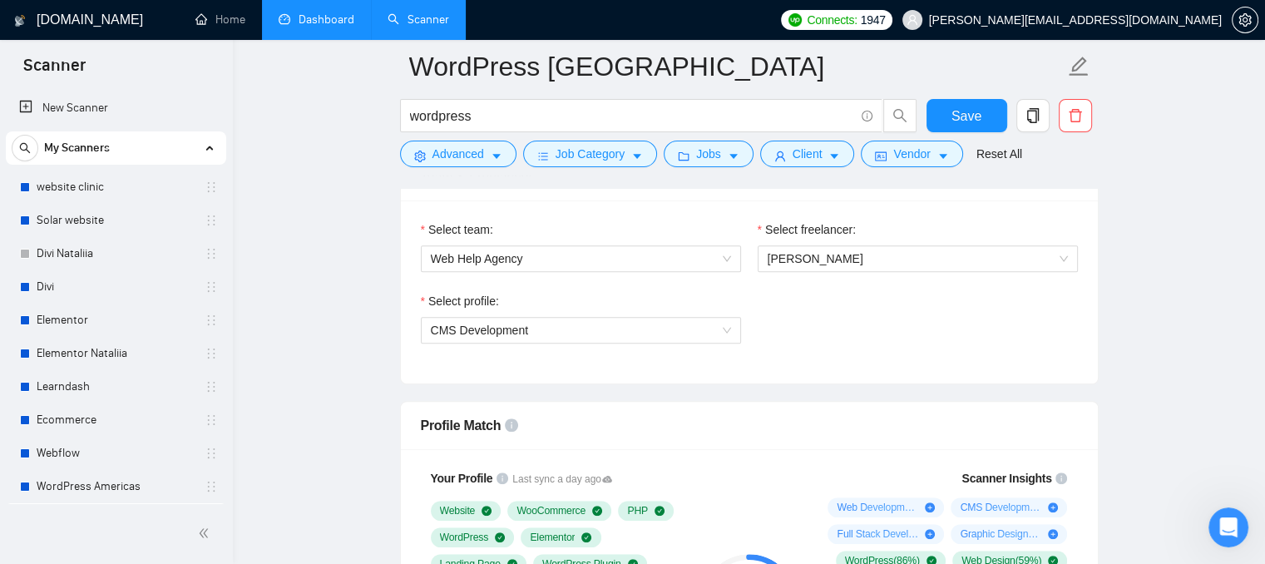
click at [313, 27] on link "Dashboard" at bounding box center [317, 19] width 76 height 14
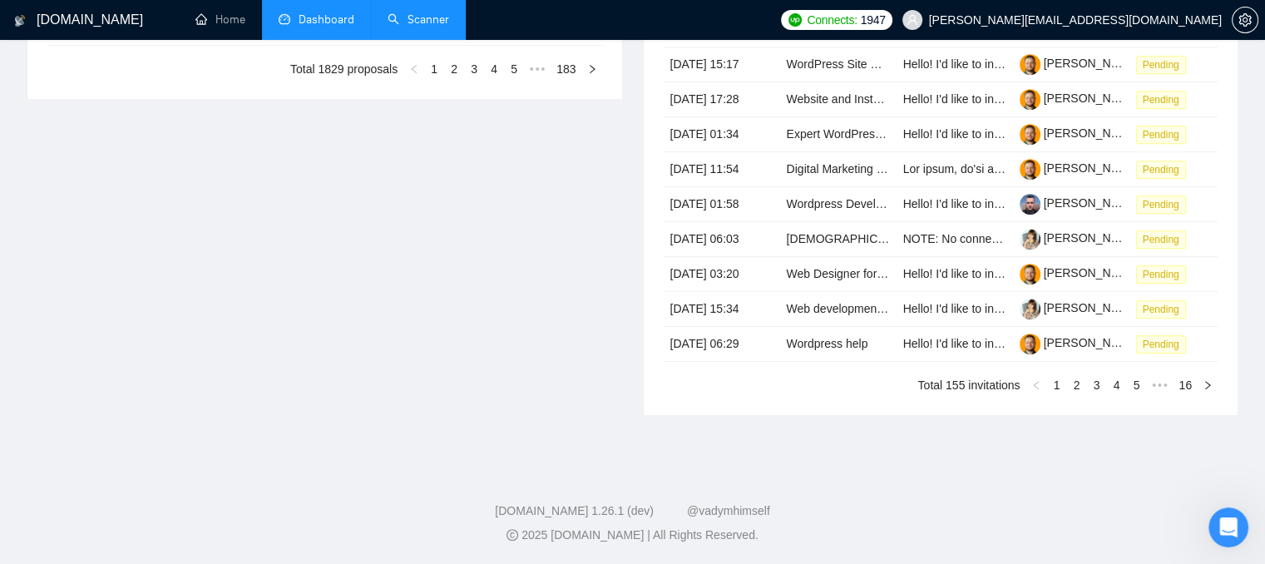
type input "[DATE]"
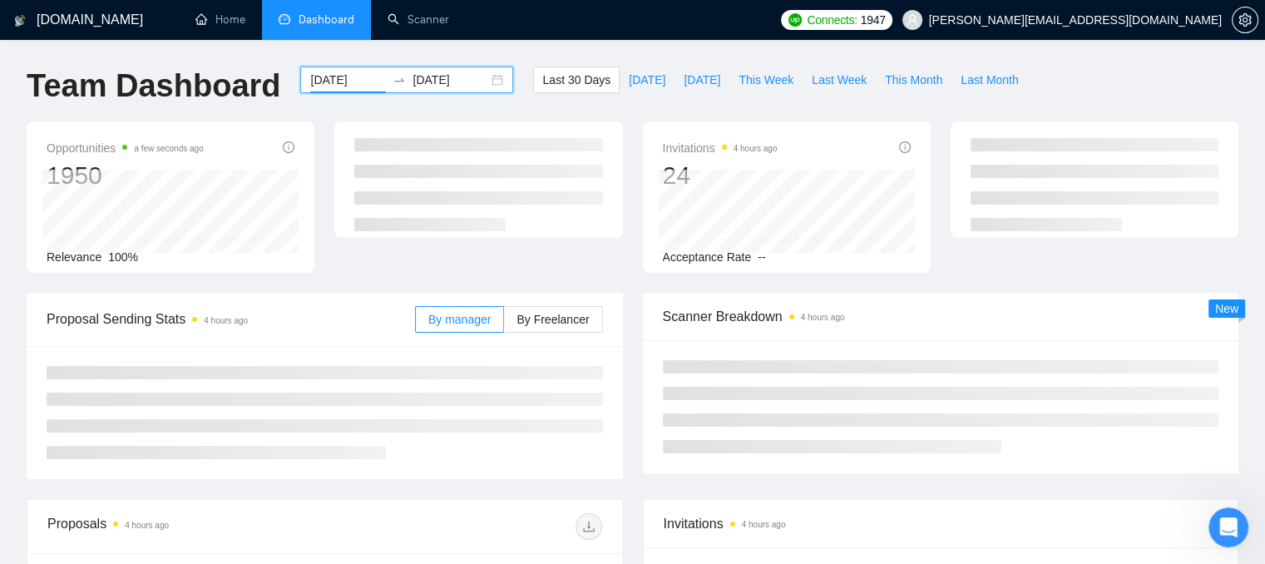
click at [341, 86] on input "[DATE]" at bounding box center [348, 80] width 76 height 18
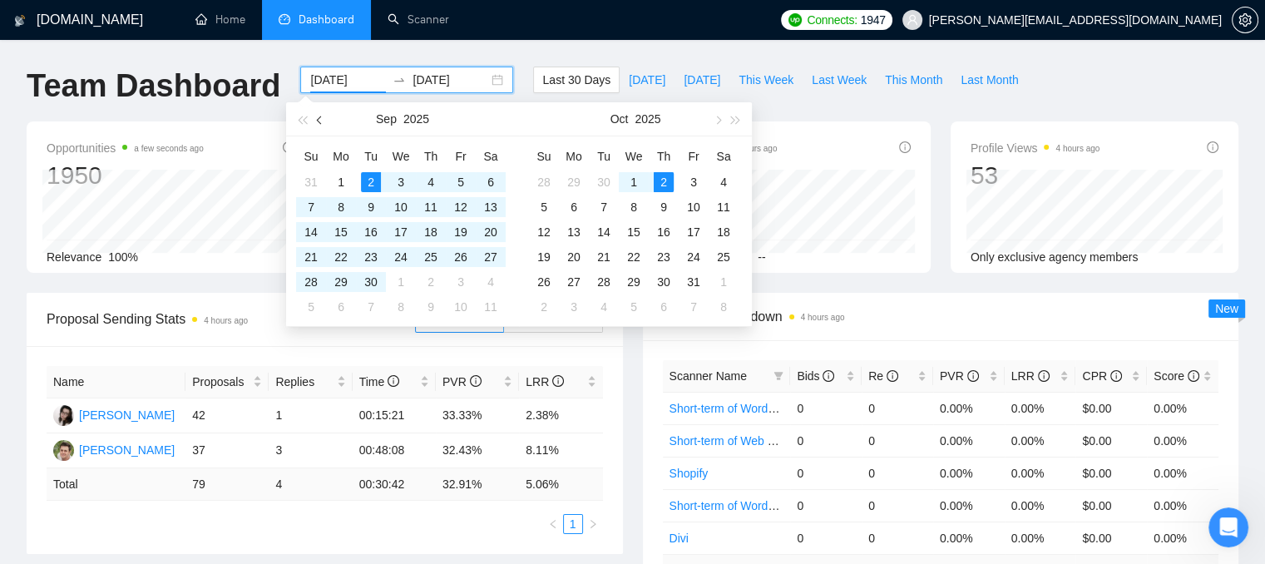
click at [318, 121] on button "button" at bounding box center [320, 118] width 18 height 33
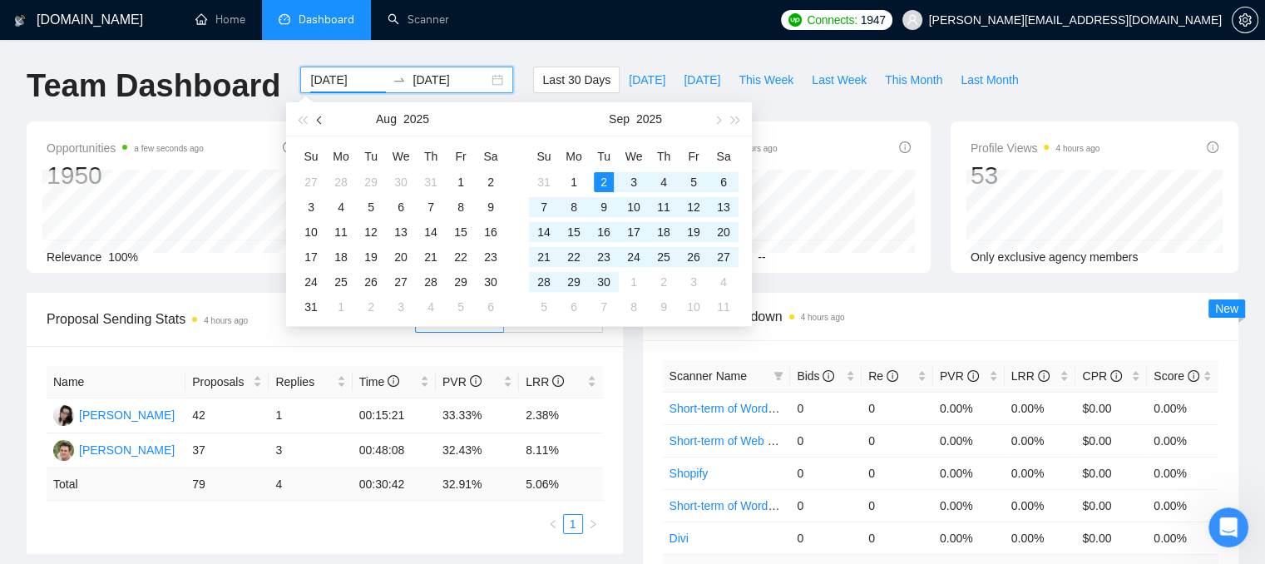
click at [318, 121] on button "button" at bounding box center [320, 118] width 18 height 33
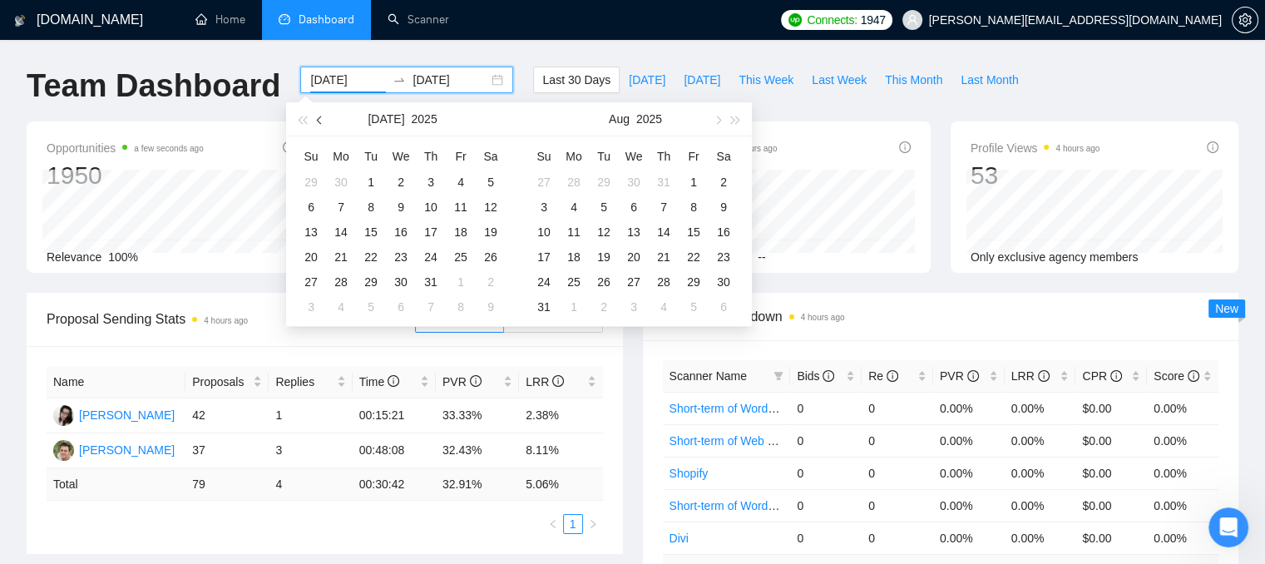
click at [318, 121] on button "button" at bounding box center [320, 118] width 18 height 33
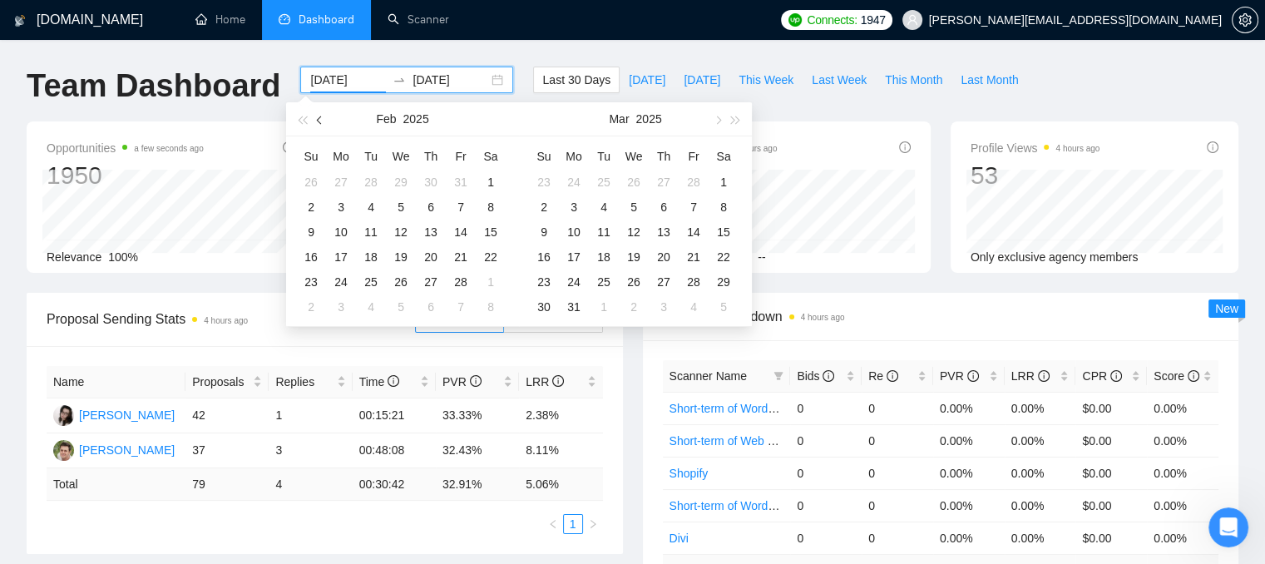
click at [317, 122] on button "button" at bounding box center [320, 118] width 18 height 33
type input "[DATE]"
click at [630, 182] on div "1" at bounding box center [634, 182] width 20 height 20
